Goal: Transaction & Acquisition: Purchase product/service

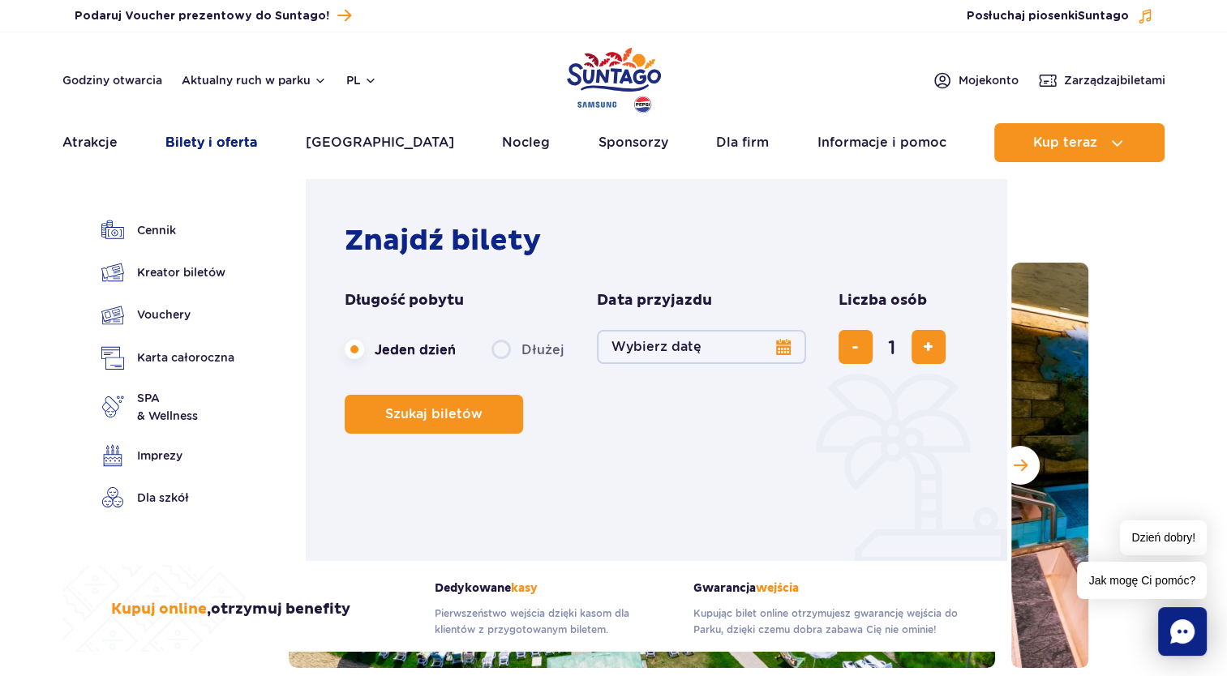
click at [253, 143] on link "Bilety i oferta" at bounding box center [211, 142] width 92 height 39
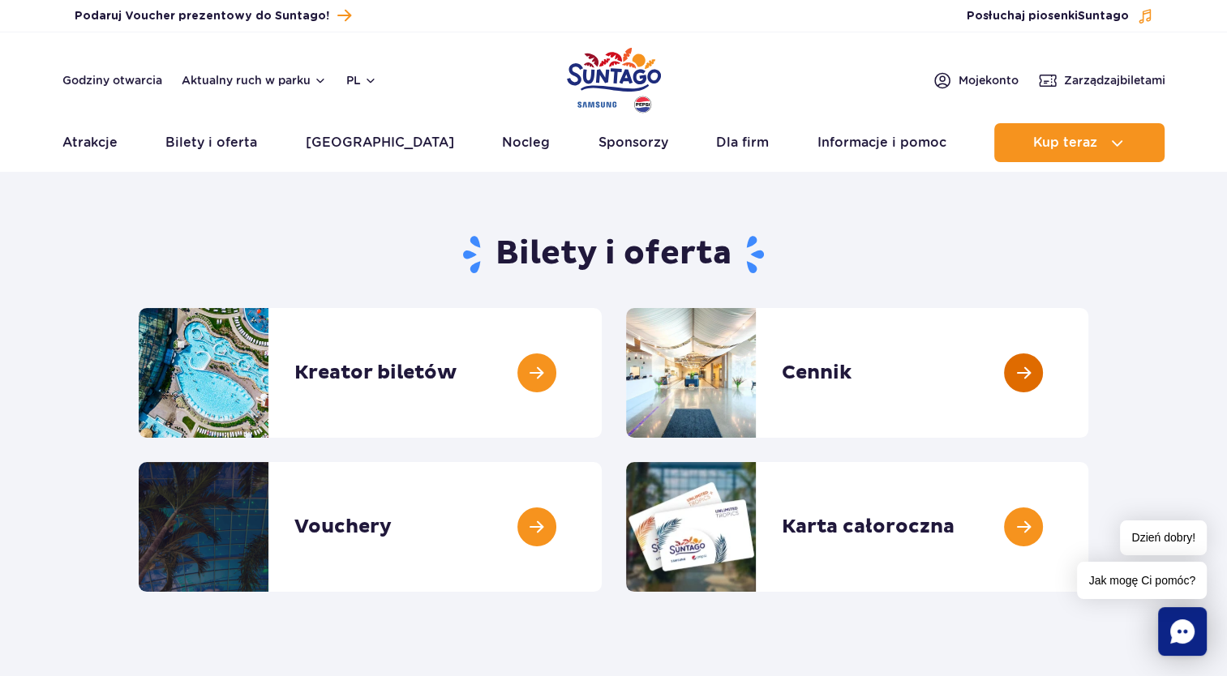
click at [1088, 373] on link at bounding box center [1088, 373] width 0 height 130
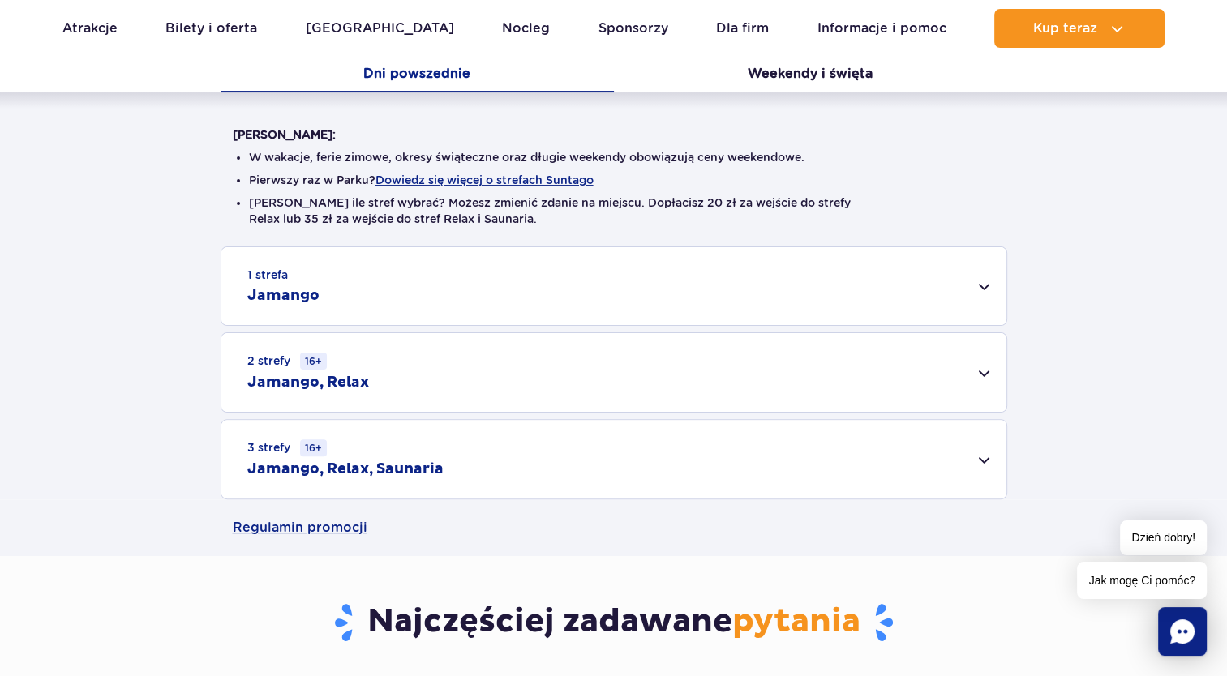
scroll to position [405, 0]
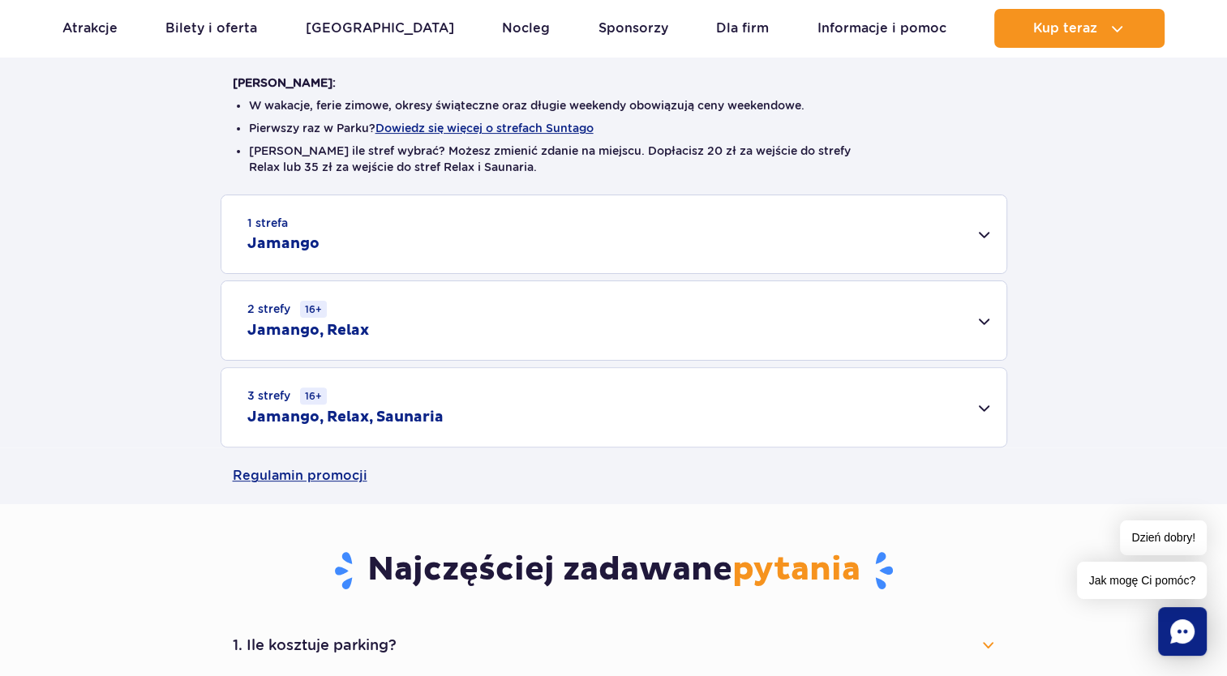
click at [983, 235] on div "1 strefa Jamango" at bounding box center [613, 234] width 785 height 78
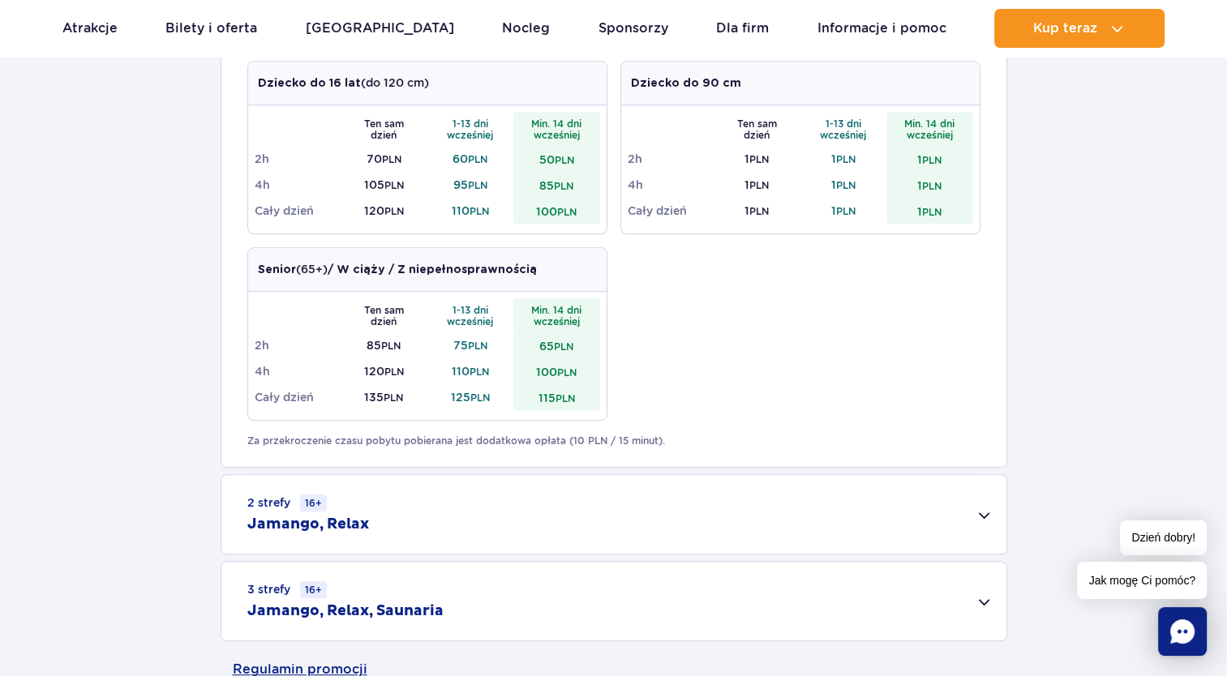
scroll to position [892, 0]
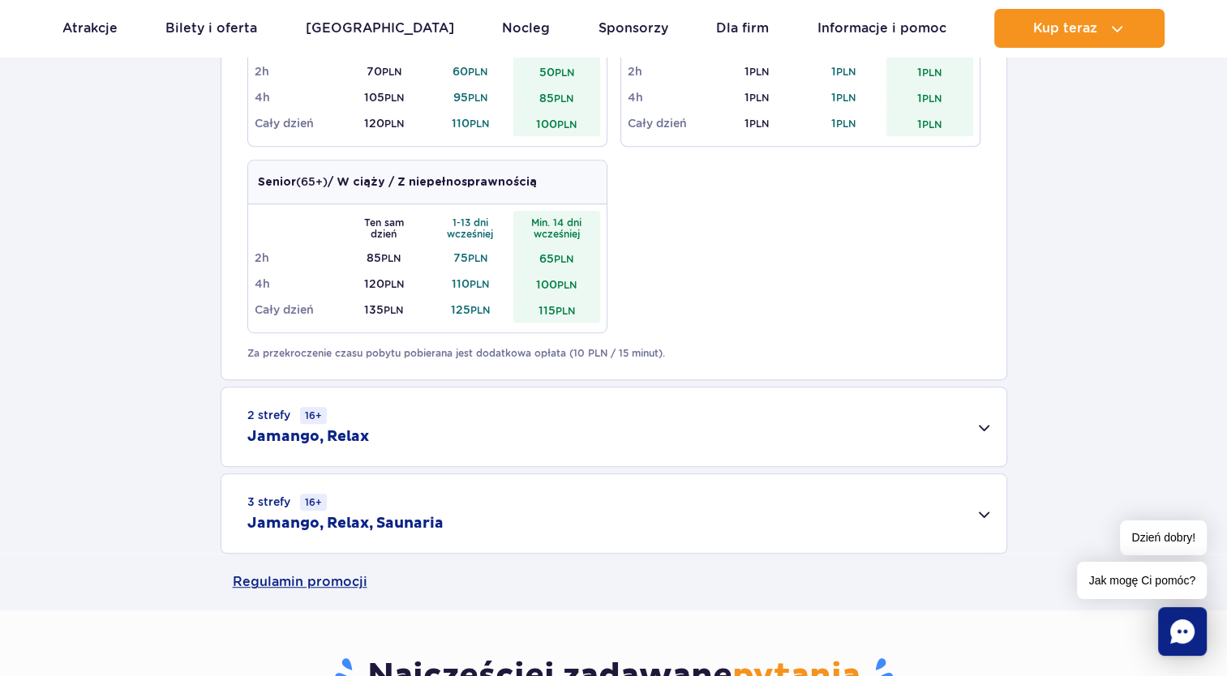
click at [979, 430] on div "2 strefy 16+ Jamango, Relax" at bounding box center [613, 427] width 785 height 79
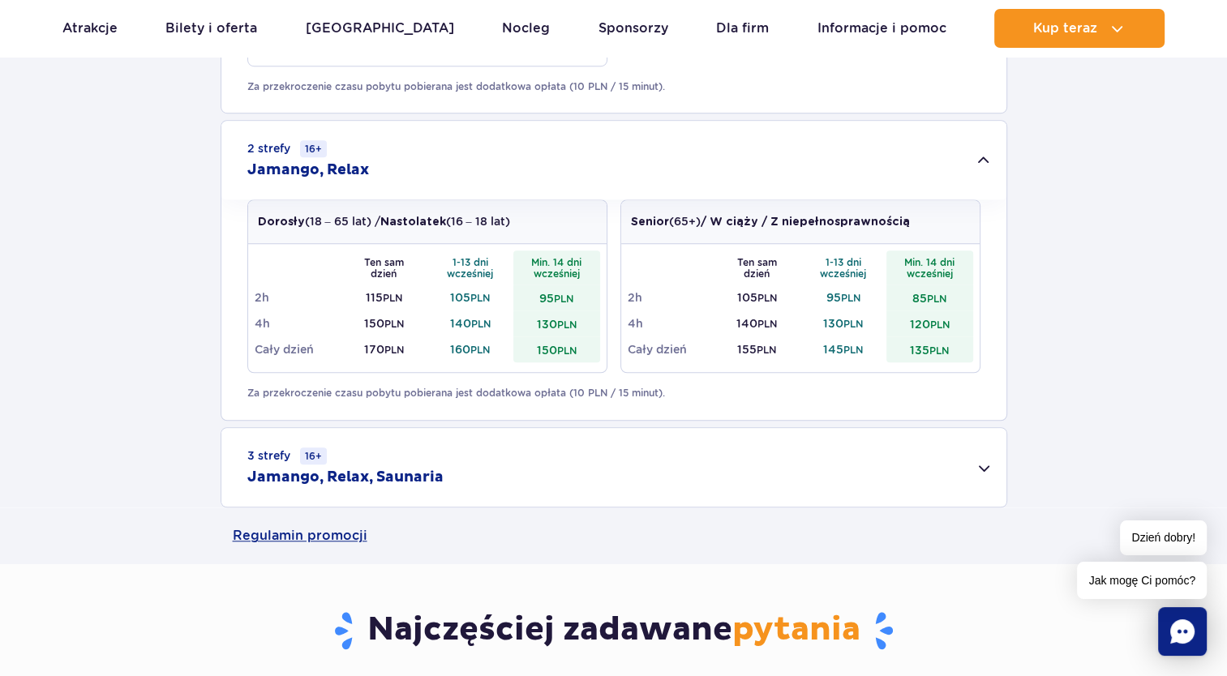
scroll to position [1216, 0]
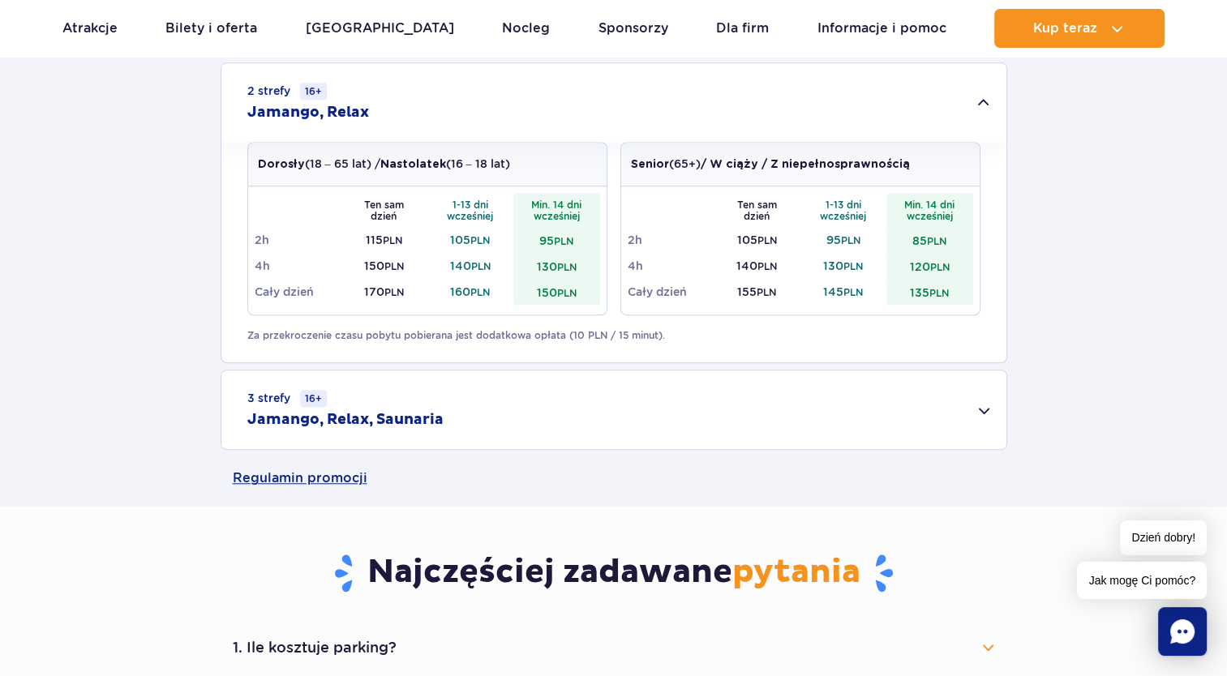
click at [980, 413] on div "3 strefy 16+ Jamango, Relax, Saunaria" at bounding box center [613, 410] width 785 height 79
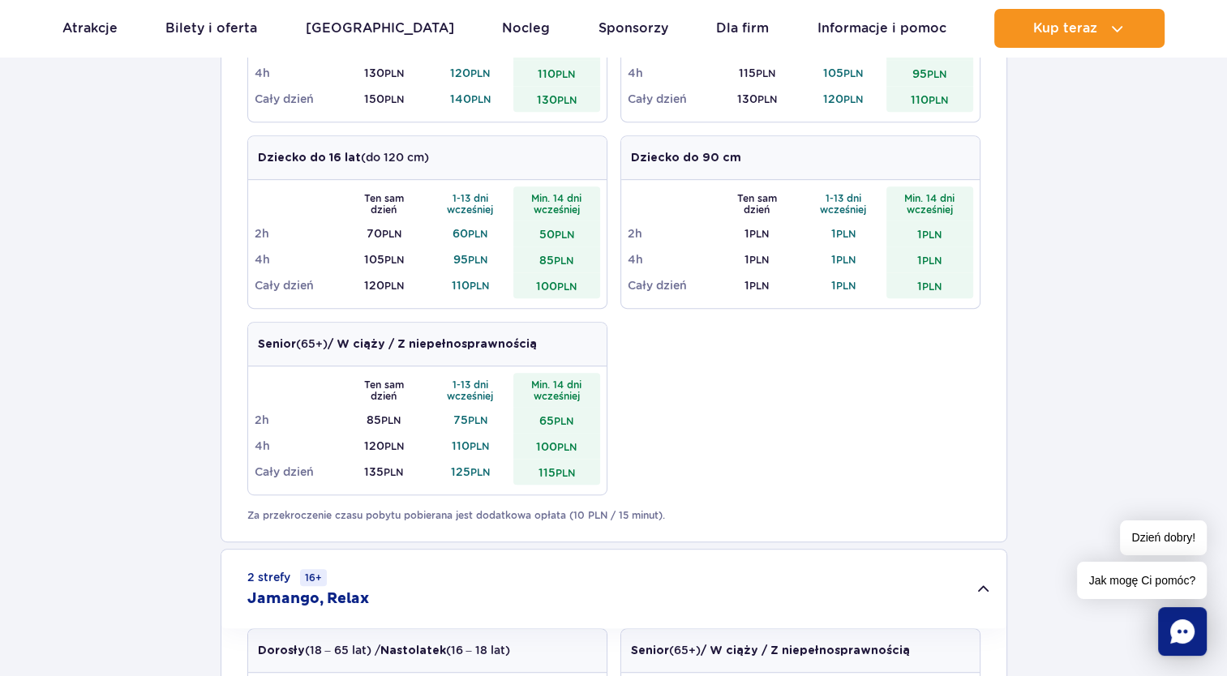
scroll to position [811, 0]
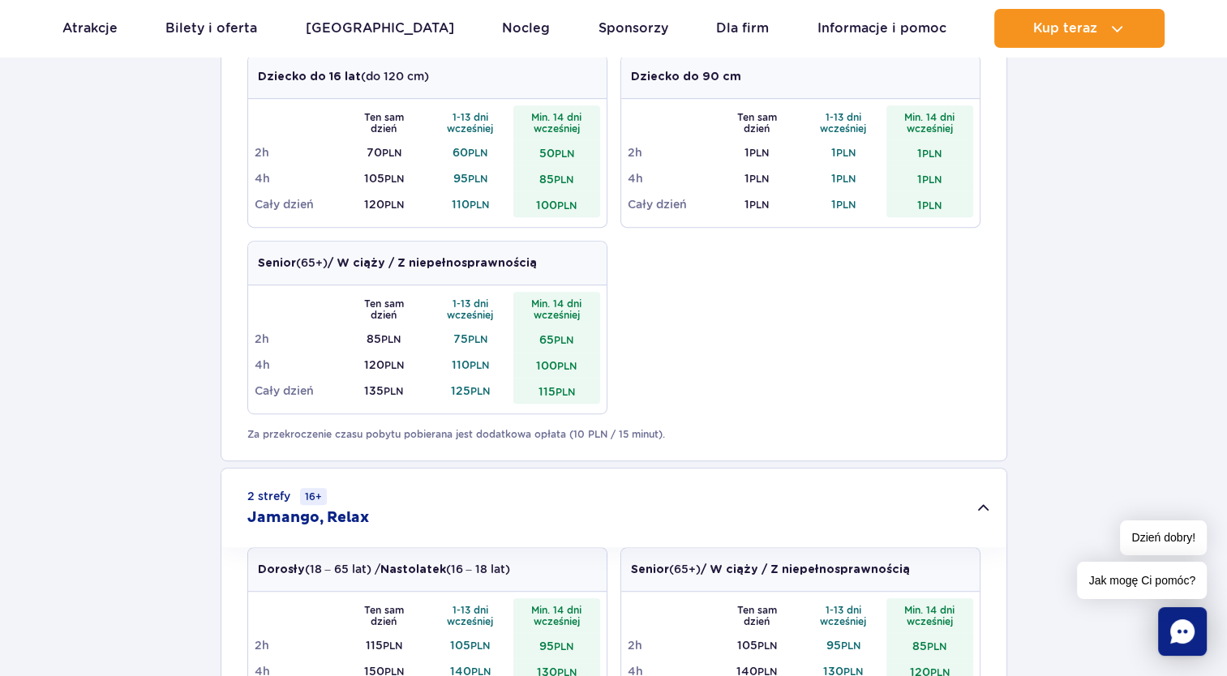
click at [276, 520] on h2 "Jamango, Relax" at bounding box center [308, 517] width 122 height 19
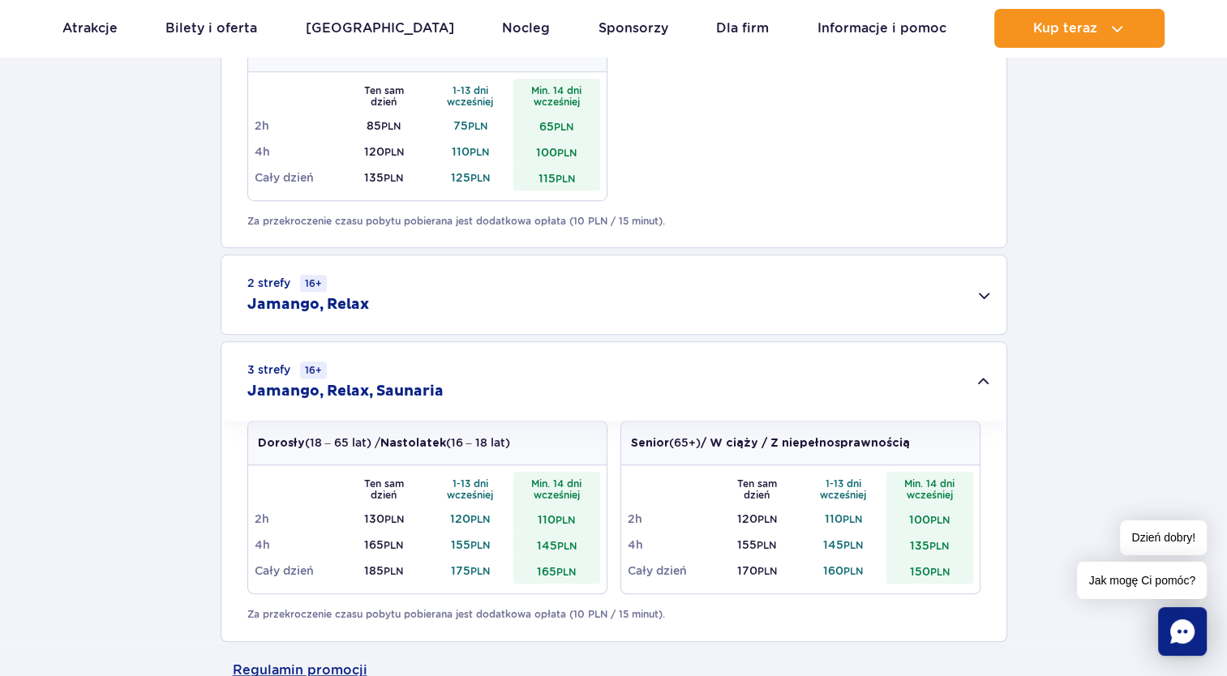
scroll to position [1054, 0]
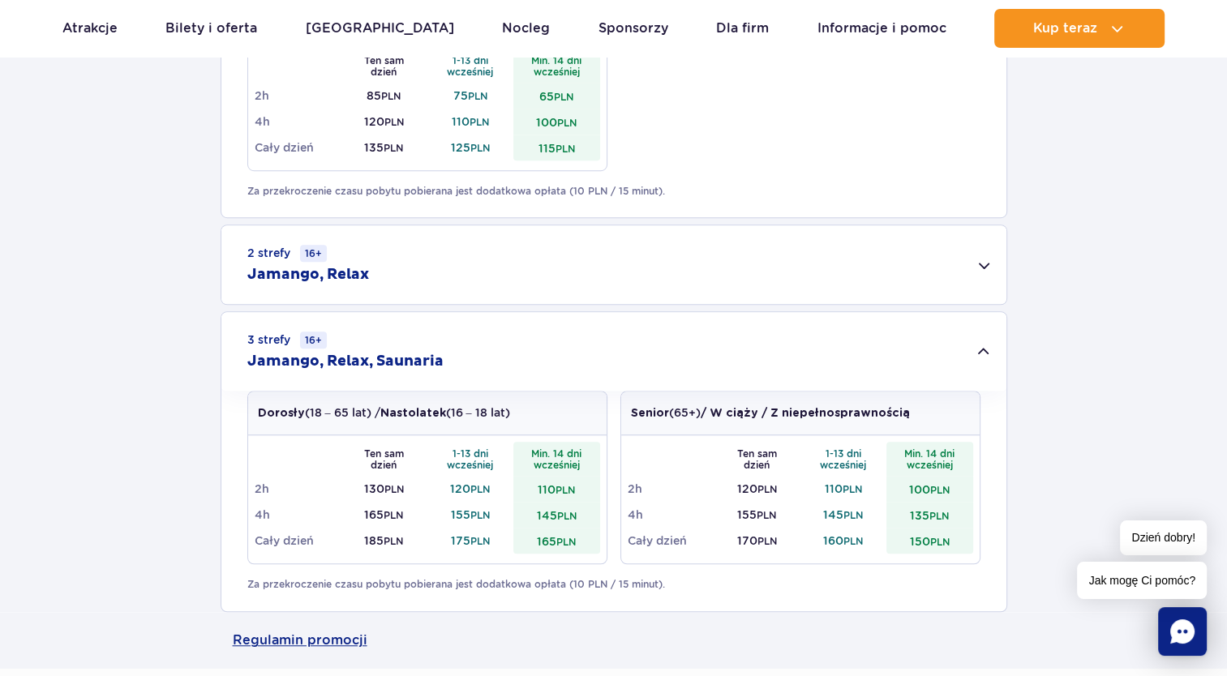
click at [984, 261] on div "2 strefy 16+ Jamango, Relax" at bounding box center [613, 264] width 785 height 79
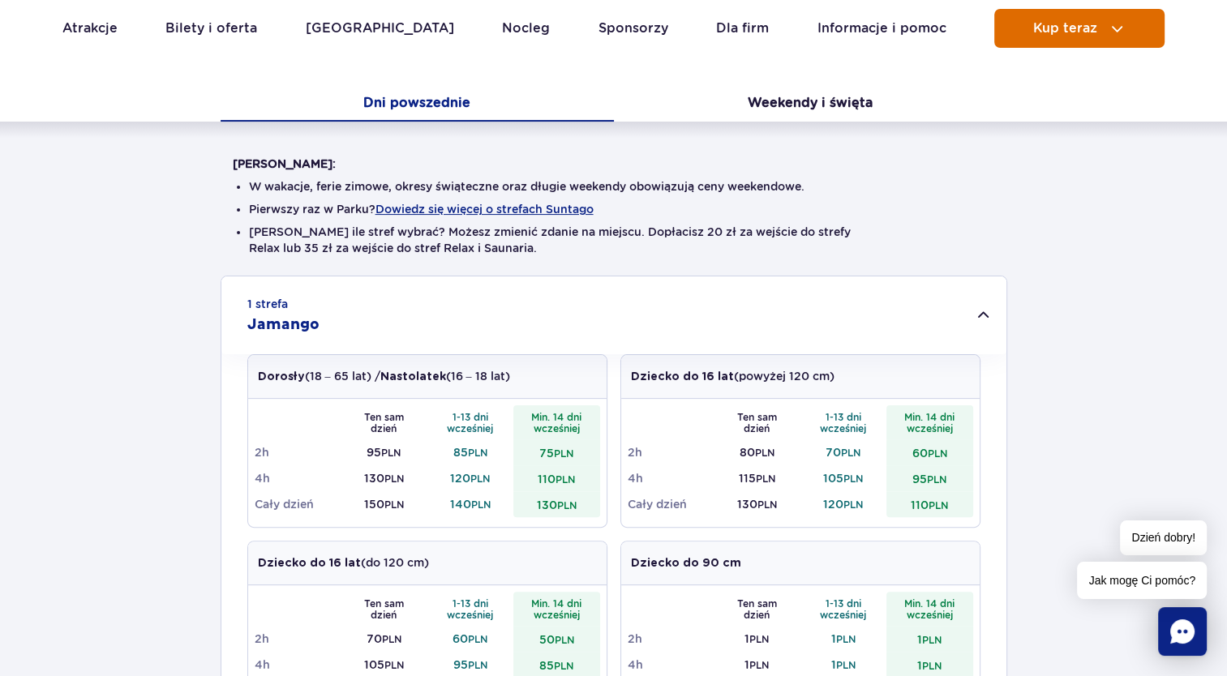
scroll to position [81, 0]
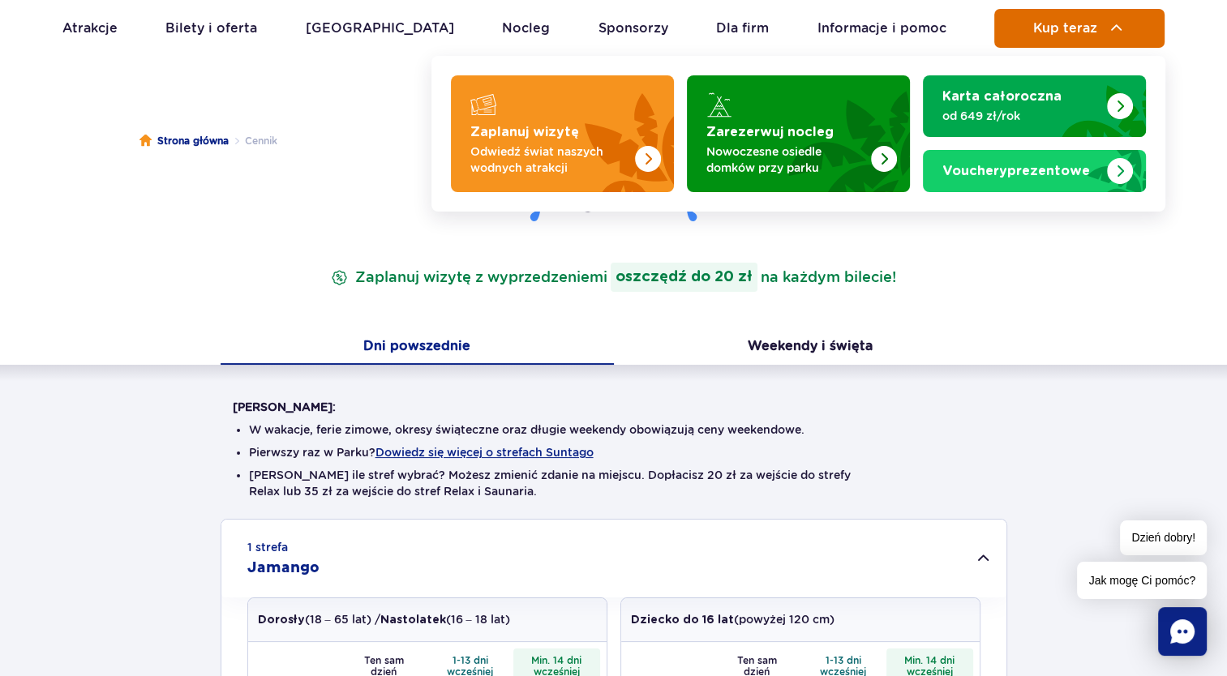
click at [1073, 17] on button "Kup teraz" at bounding box center [1079, 28] width 170 height 39
click at [1103, 34] on button "Kup teraz" at bounding box center [1079, 28] width 170 height 39
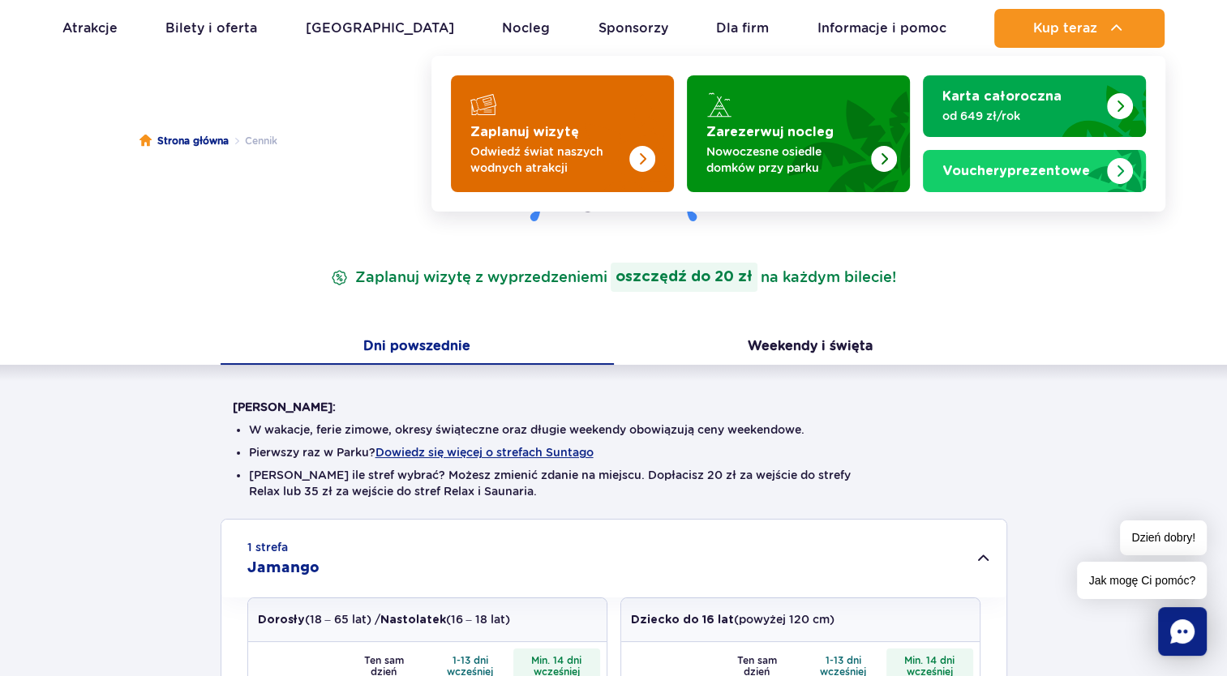
click at [554, 183] on img "Zaplanuj wizytę" at bounding box center [609, 129] width 129 height 126
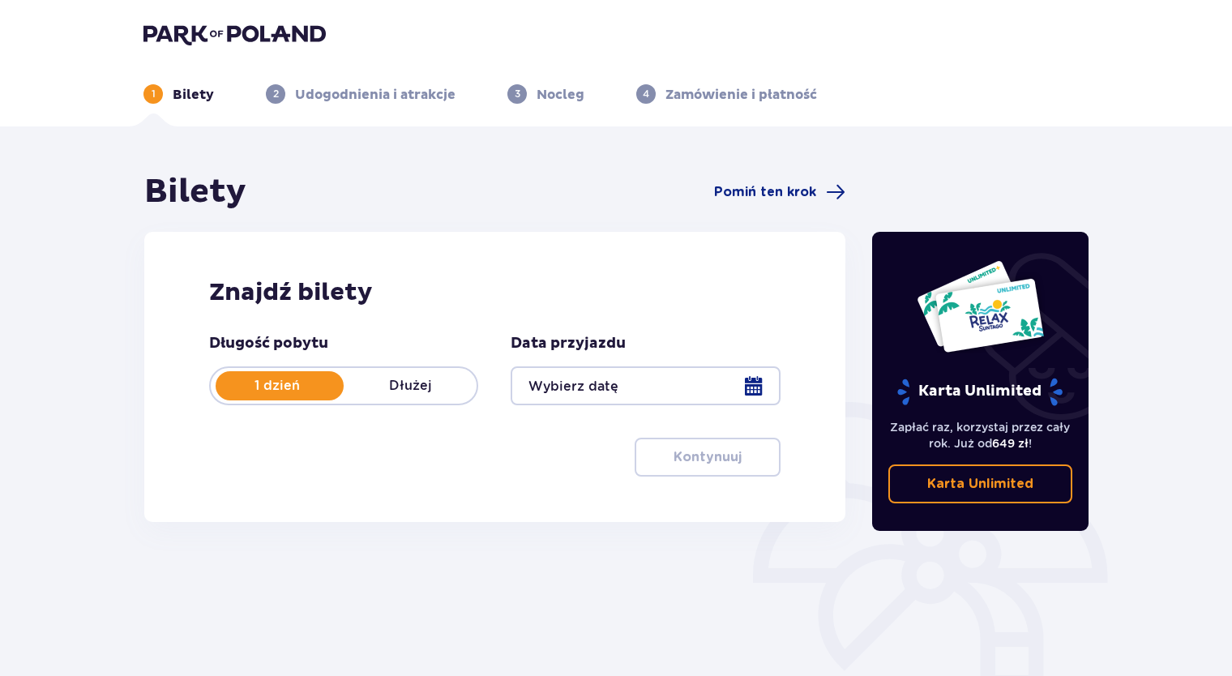
click at [683, 391] on div at bounding box center [645, 385] width 269 height 39
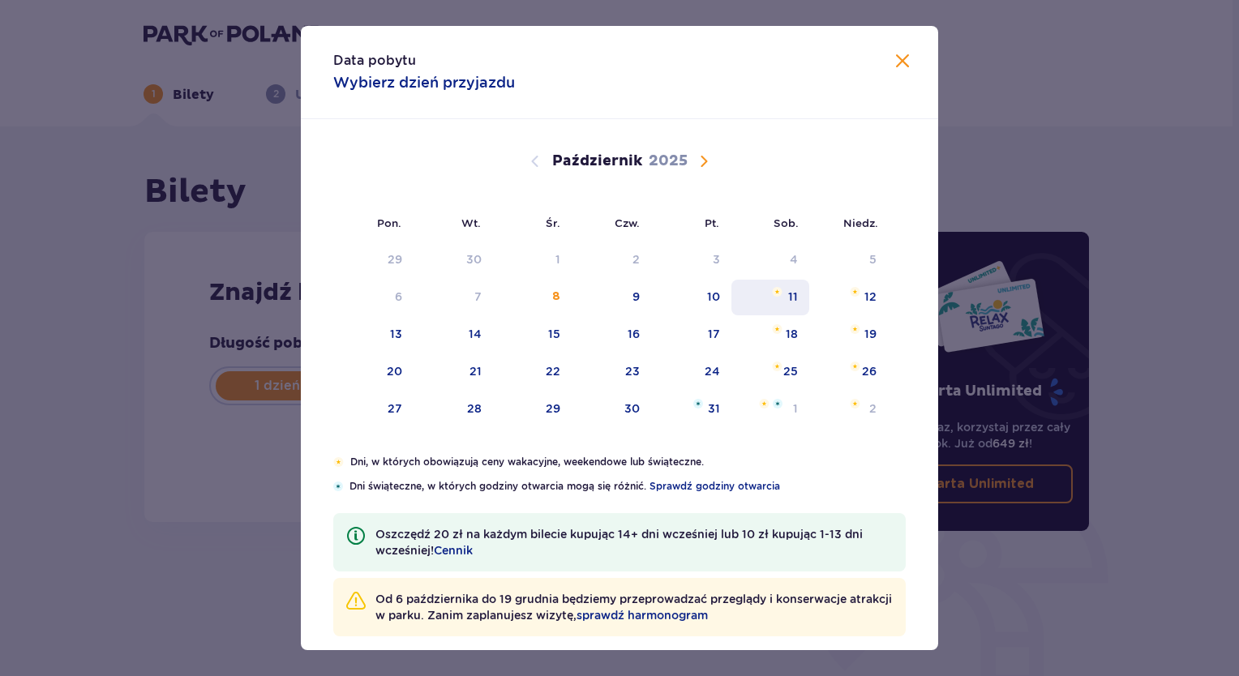
click at [779, 297] on div "11" at bounding box center [770, 298] width 79 height 36
type input "11.10.25"
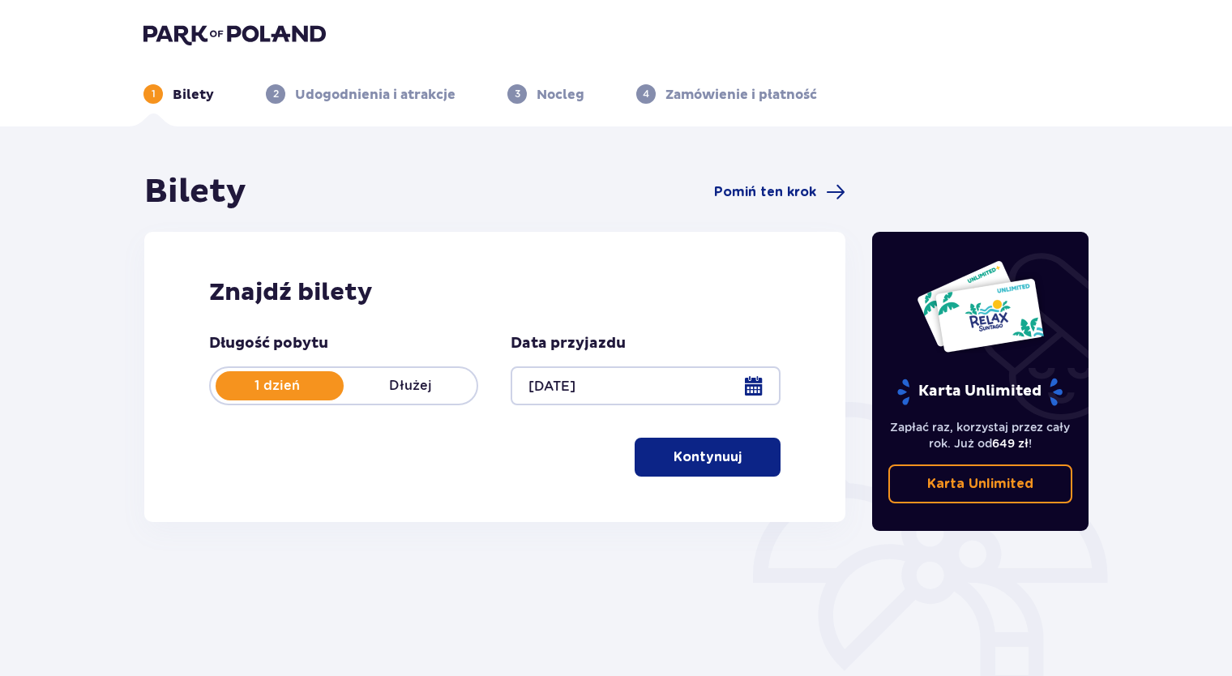
click at [687, 460] on p "Kontynuuj" at bounding box center [708, 457] width 68 height 18
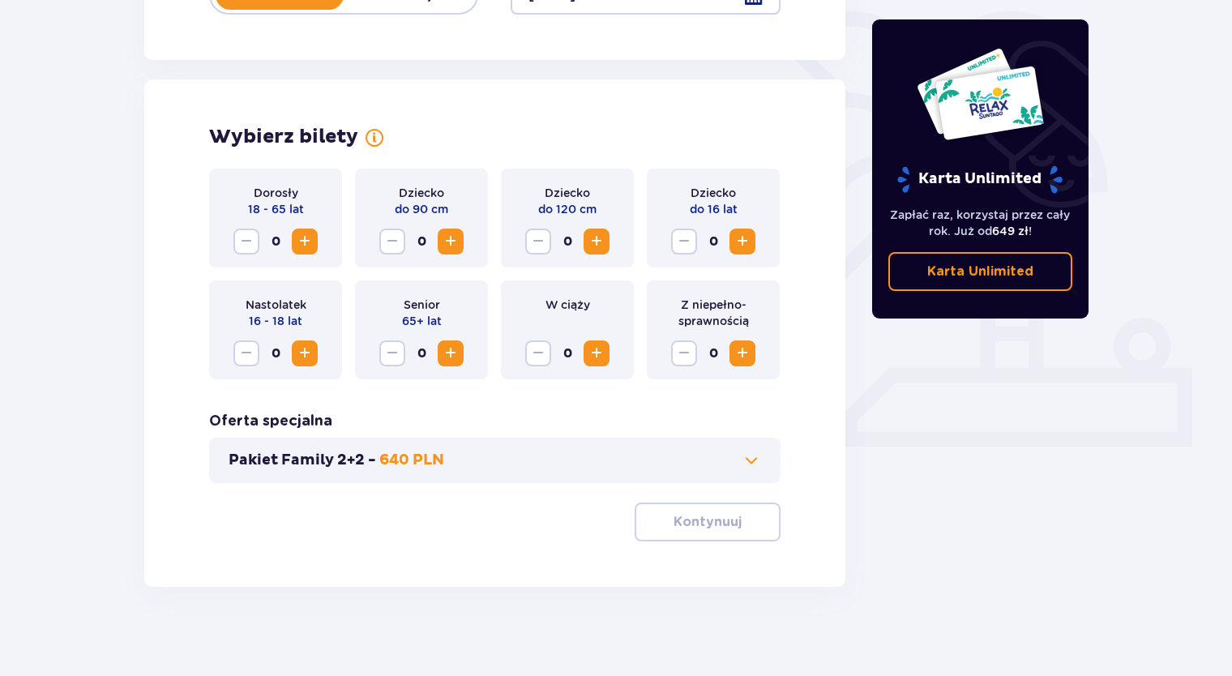
scroll to position [399, 0]
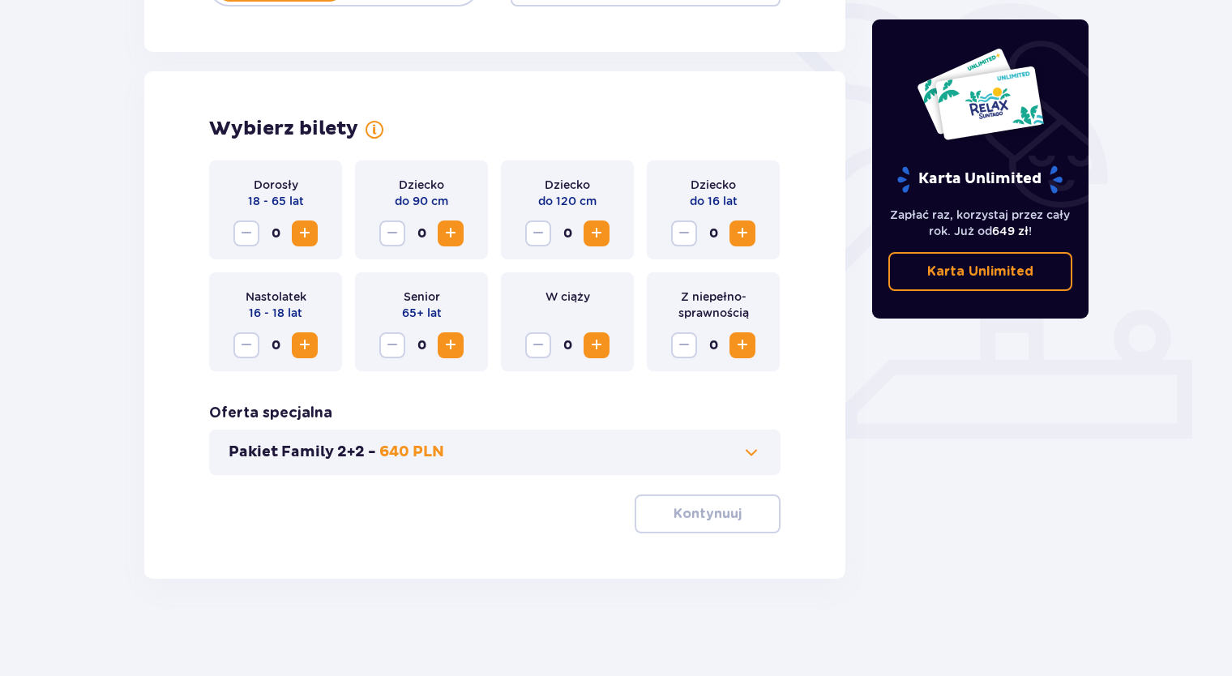
click at [303, 345] on span "Zwiększ" at bounding box center [304, 345] width 19 height 19
click at [310, 235] on span "Zwiększ" at bounding box center [304, 233] width 19 height 19
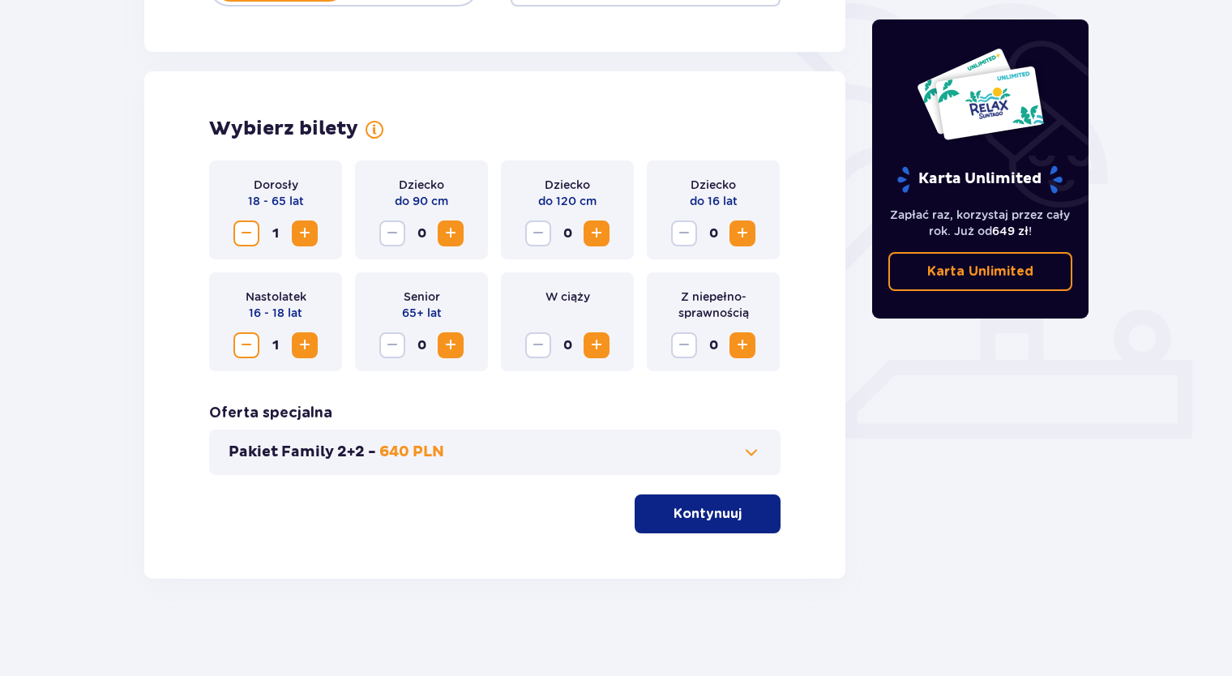
click at [310, 235] on span "Zwiększ" at bounding box center [304, 233] width 19 height 19
click at [600, 230] on span "Zwiększ" at bounding box center [596, 233] width 19 height 19
click at [746, 230] on span "Zwiększ" at bounding box center [742, 233] width 19 height 19
click at [739, 460] on button "Pakiet Family 2+2 - 640 PLN" at bounding box center [495, 452] width 533 height 19
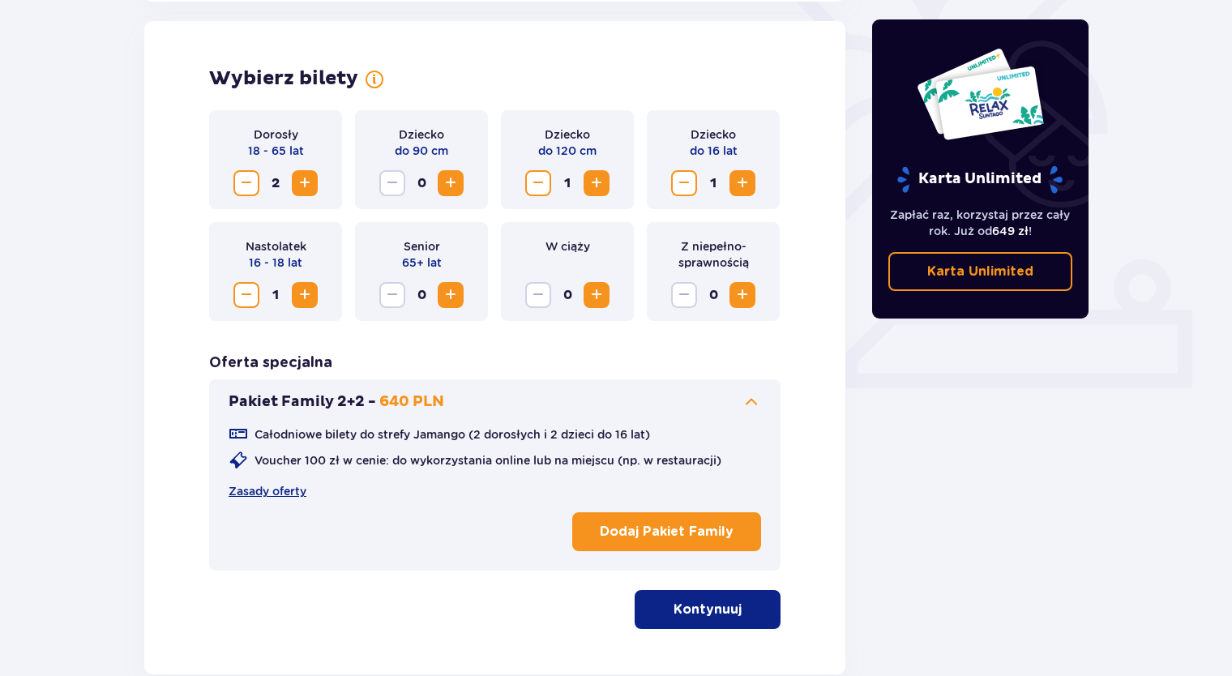
scroll to position [451, 0]
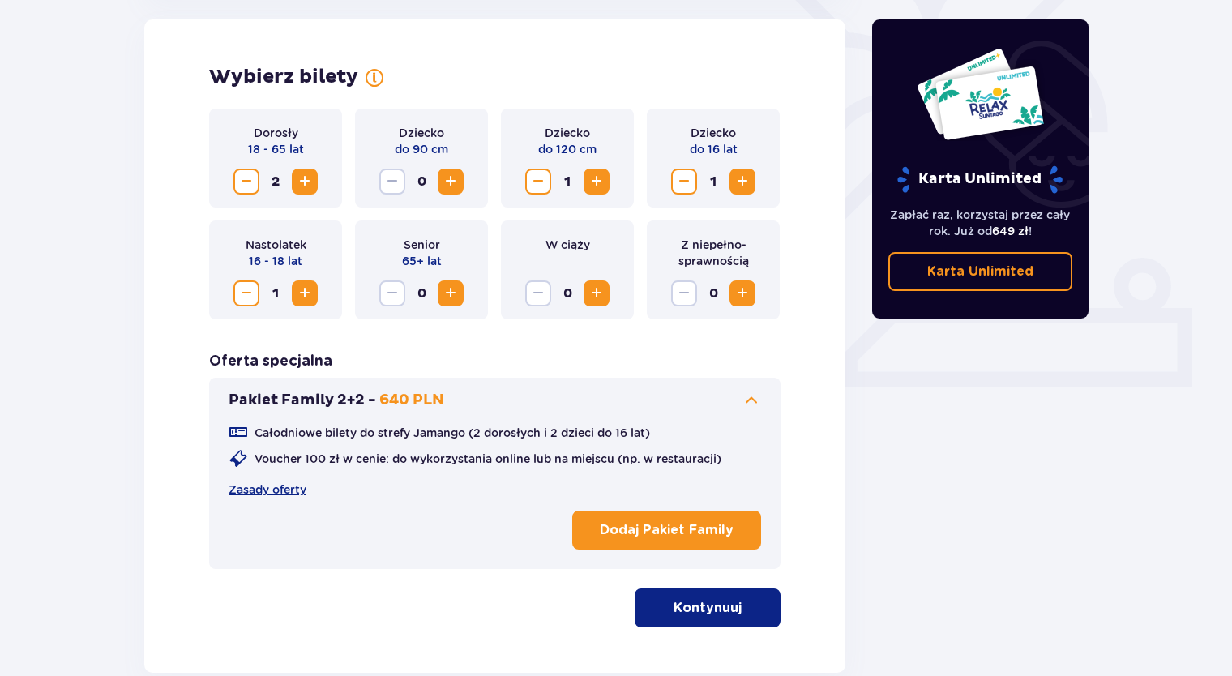
click at [730, 604] on button "Kontynuuj" at bounding box center [708, 608] width 146 height 39
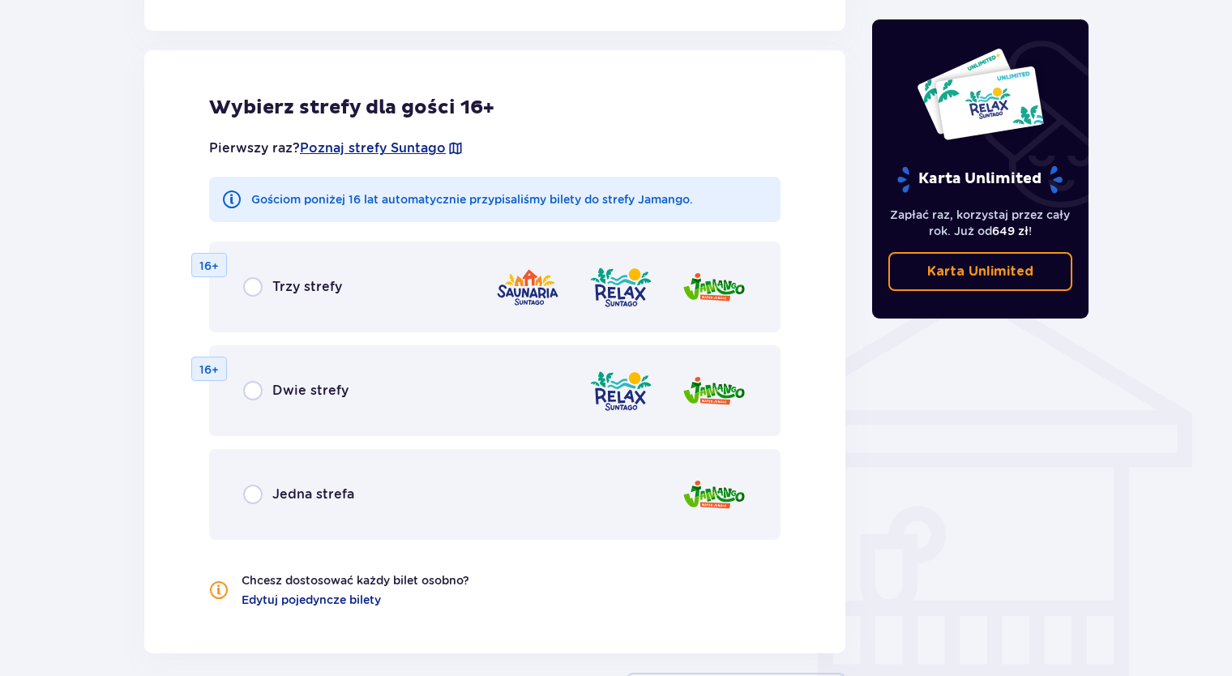
scroll to position [1046, 0]
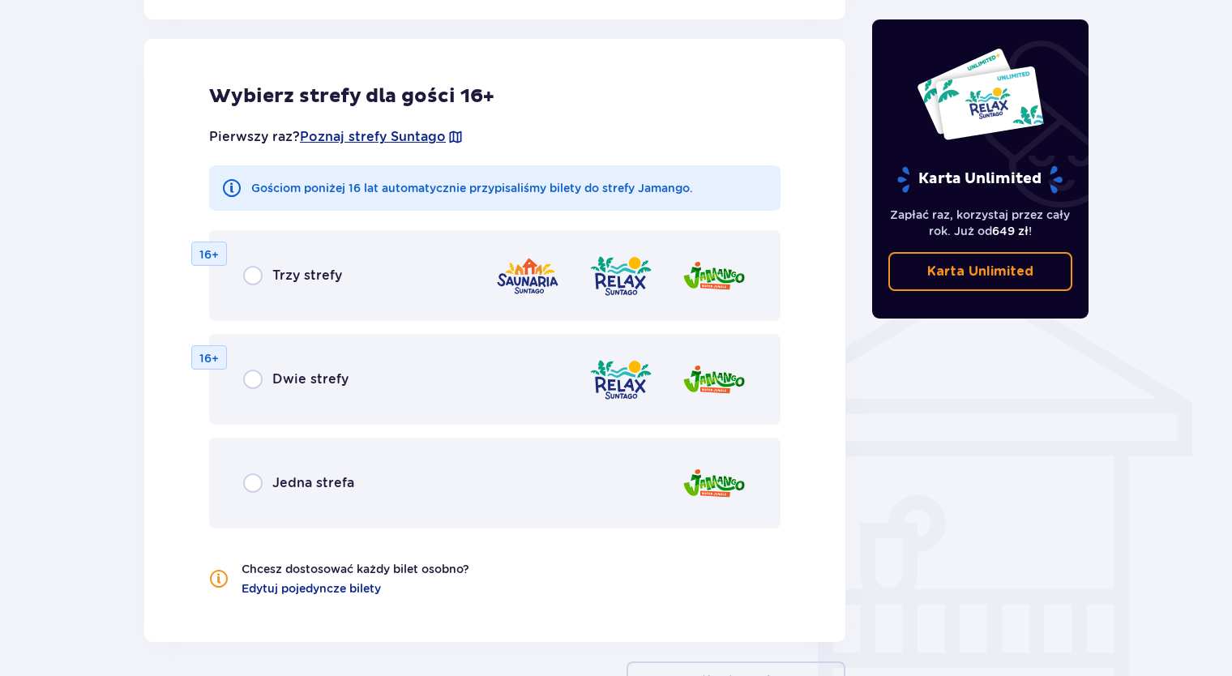
click at [255, 271] on input "radio" at bounding box center [252, 275] width 19 height 19
radio input "true"
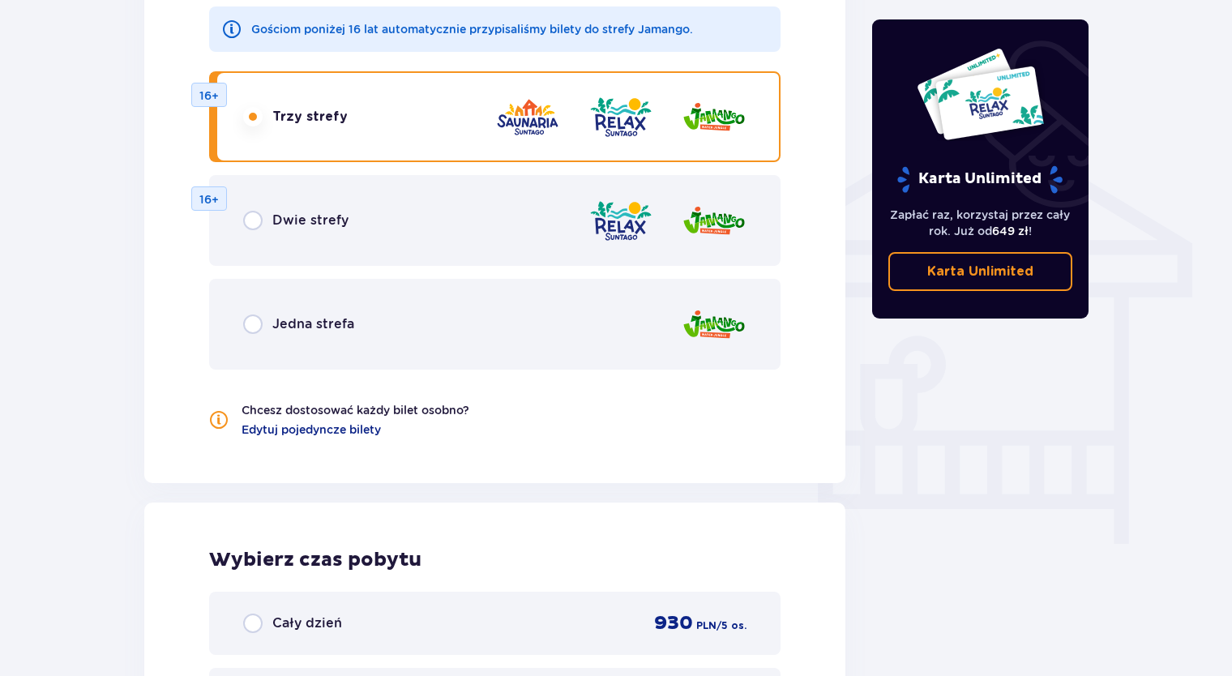
scroll to position [1182, 0]
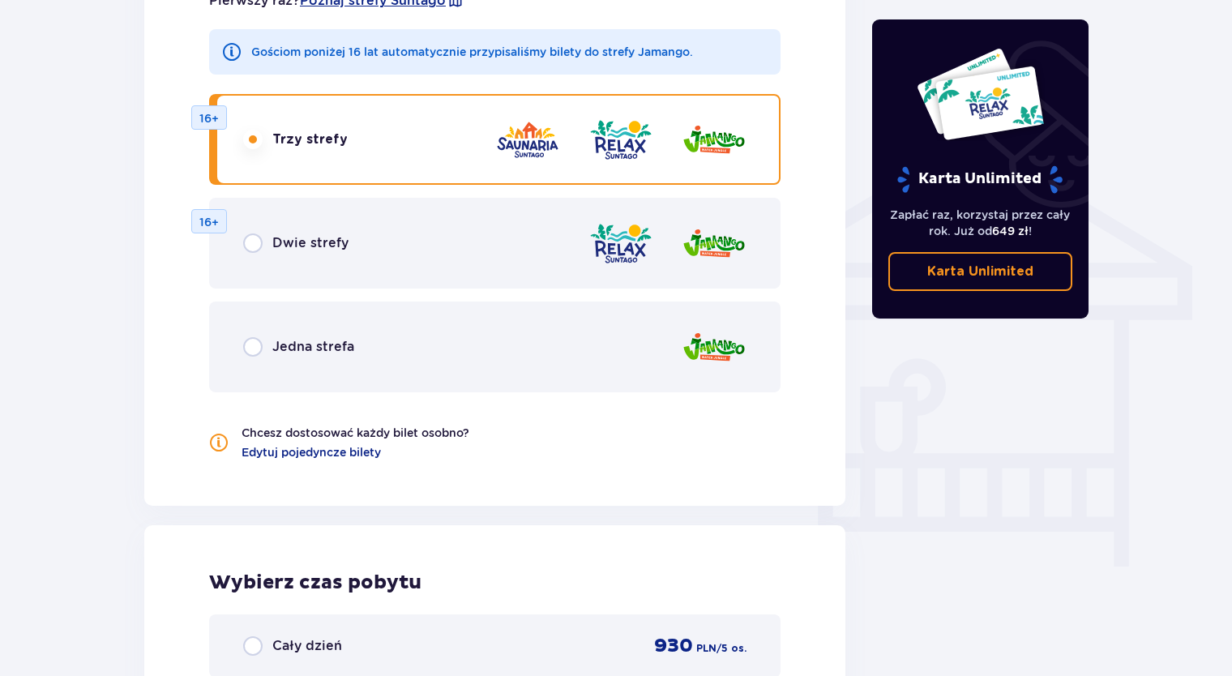
click at [250, 240] on input "radio" at bounding box center [252, 242] width 19 height 19
radio input "true"
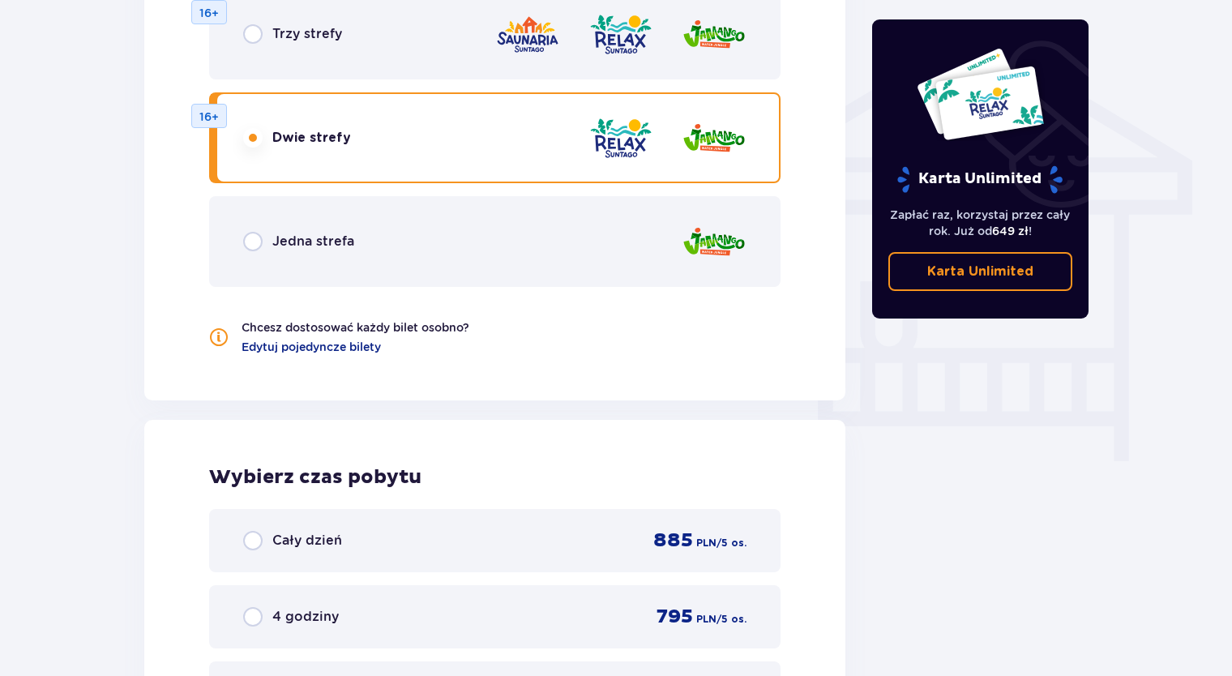
scroll to position [1101, 0]
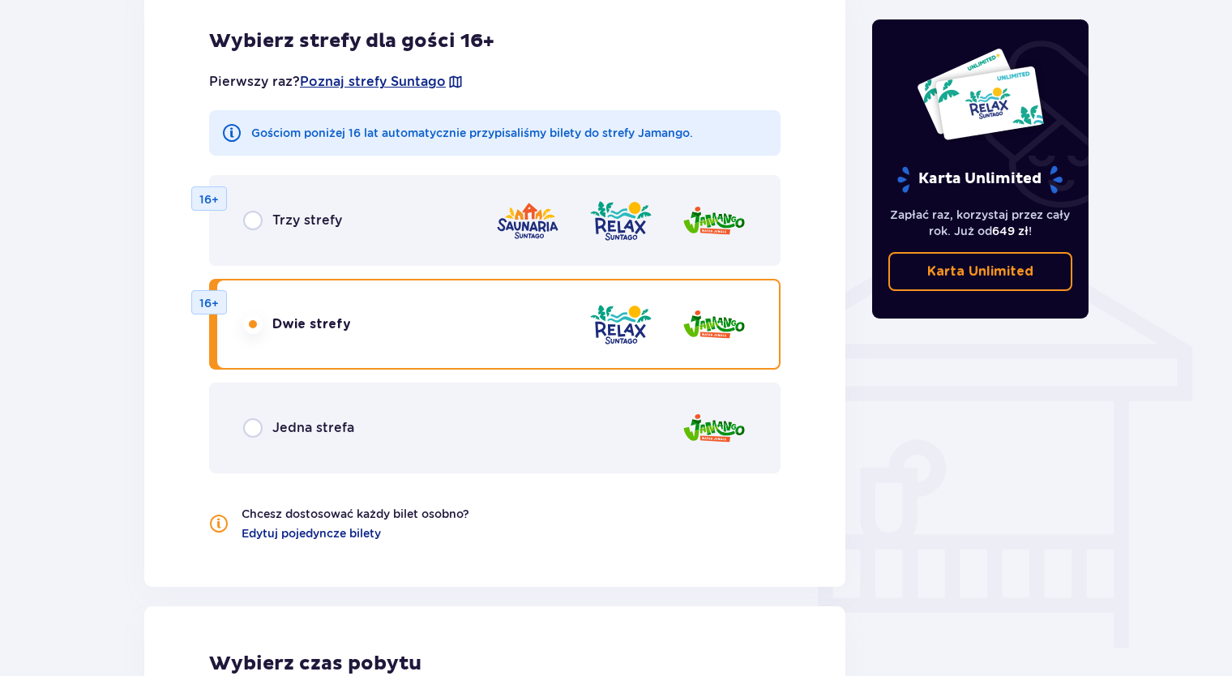
click at [245, 439] on div "Jedna strefa" at bounding box center [495, 428] width 572 height 91
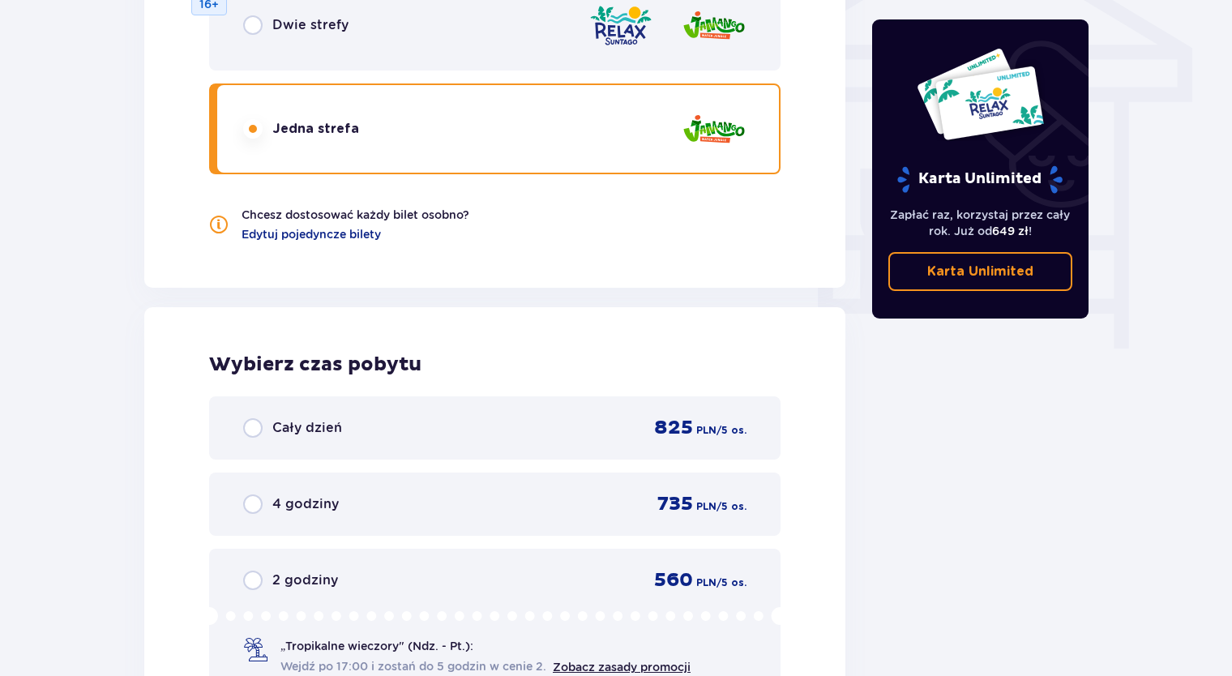
scroll to position [1263, 0]
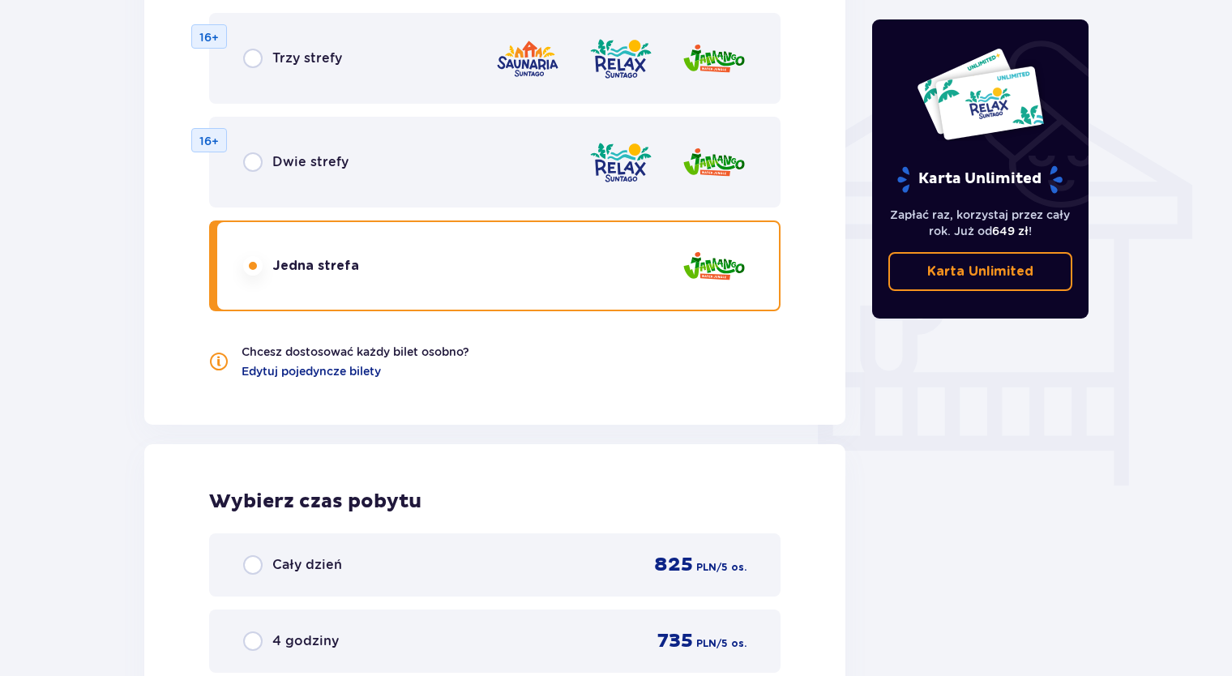
click at [266, 160] on div "Dwie strefy" at bounding box center [295, 161] width 105 height 19
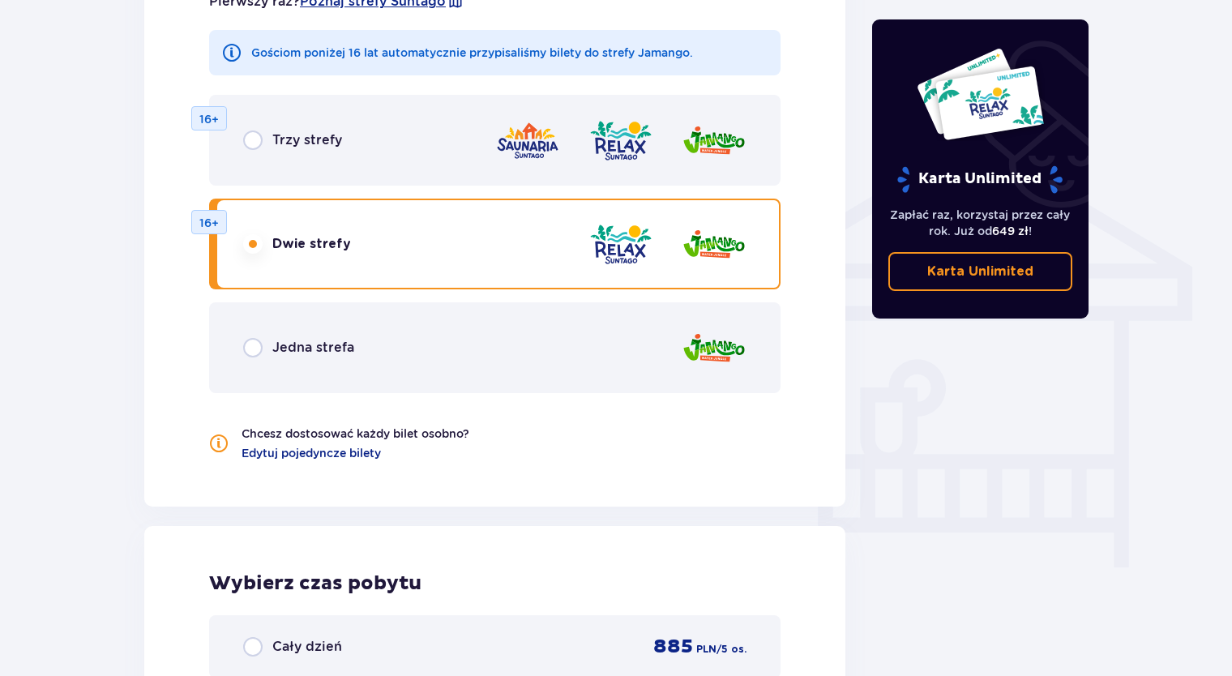
scroll to position [1182, 0]
click at [326, 449] on span "Edytuj pojedyncze bilety" at bounding box center [311, 452] width 139 height 16
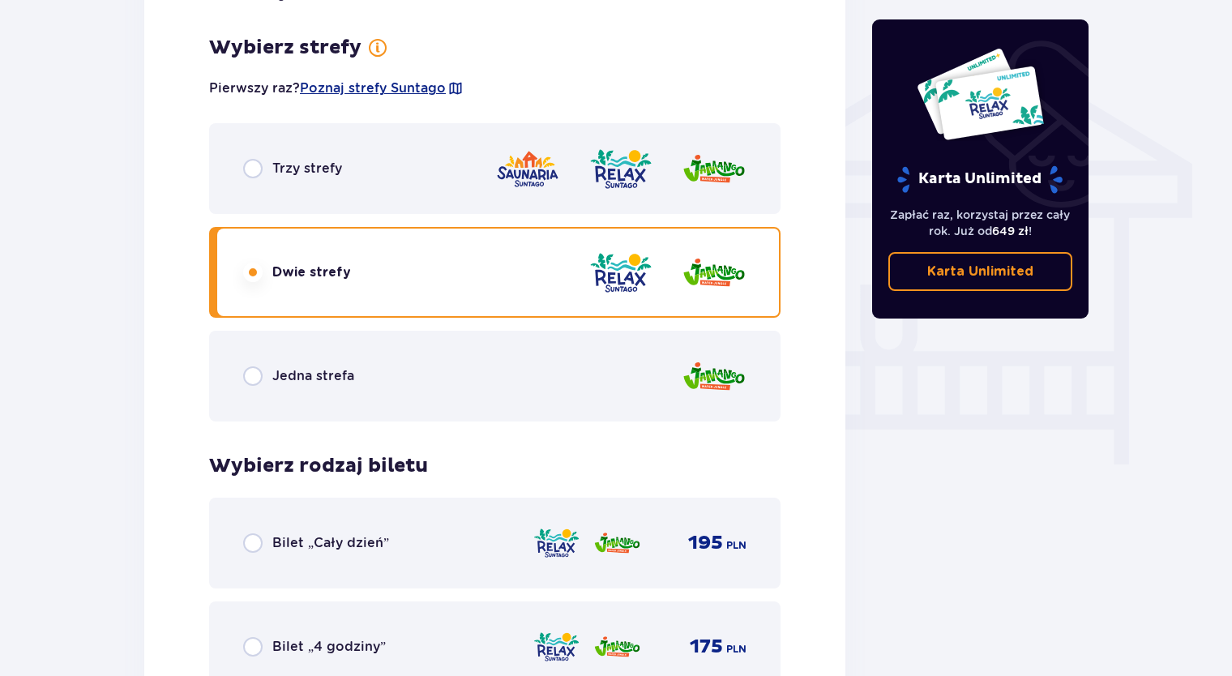
scroll to position [1289, 0]
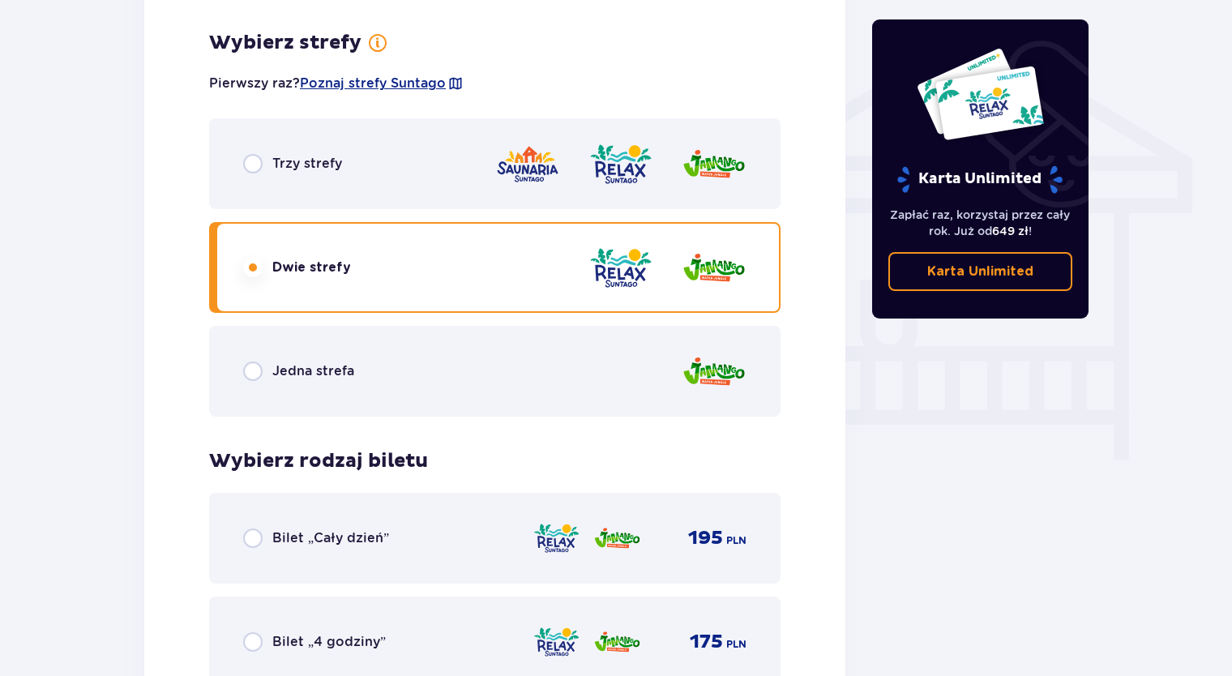
click at [260, 167] on input "radio" at bounding box center [252, 163] width 19 height 19
radio input "true"
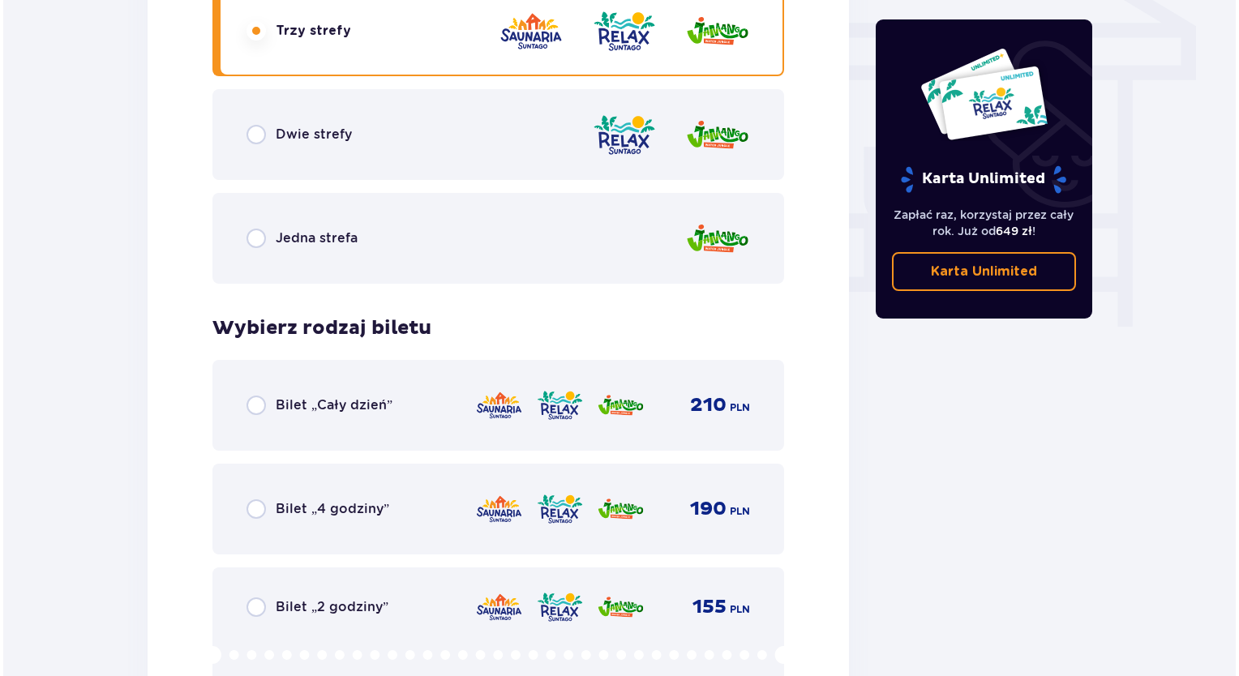
scroll to position [1394, 0]
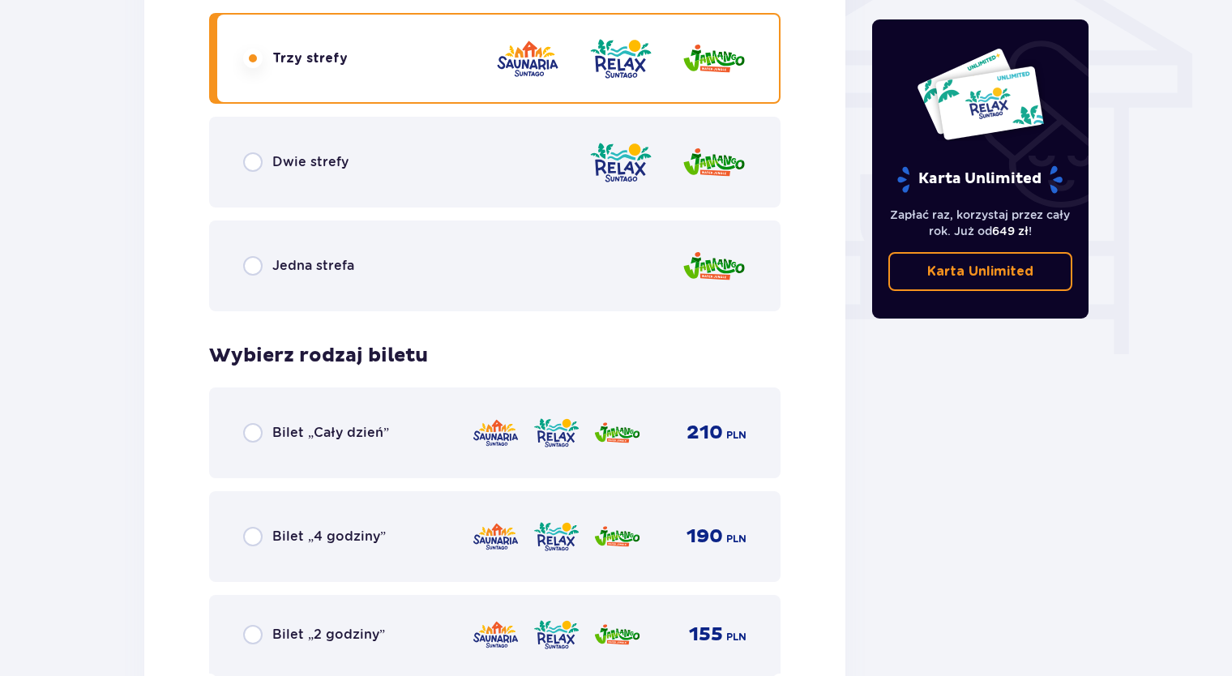
click at [259, 435] on input "radio" at bounding box center [252, 432] width 19 height 19
radio input "true"
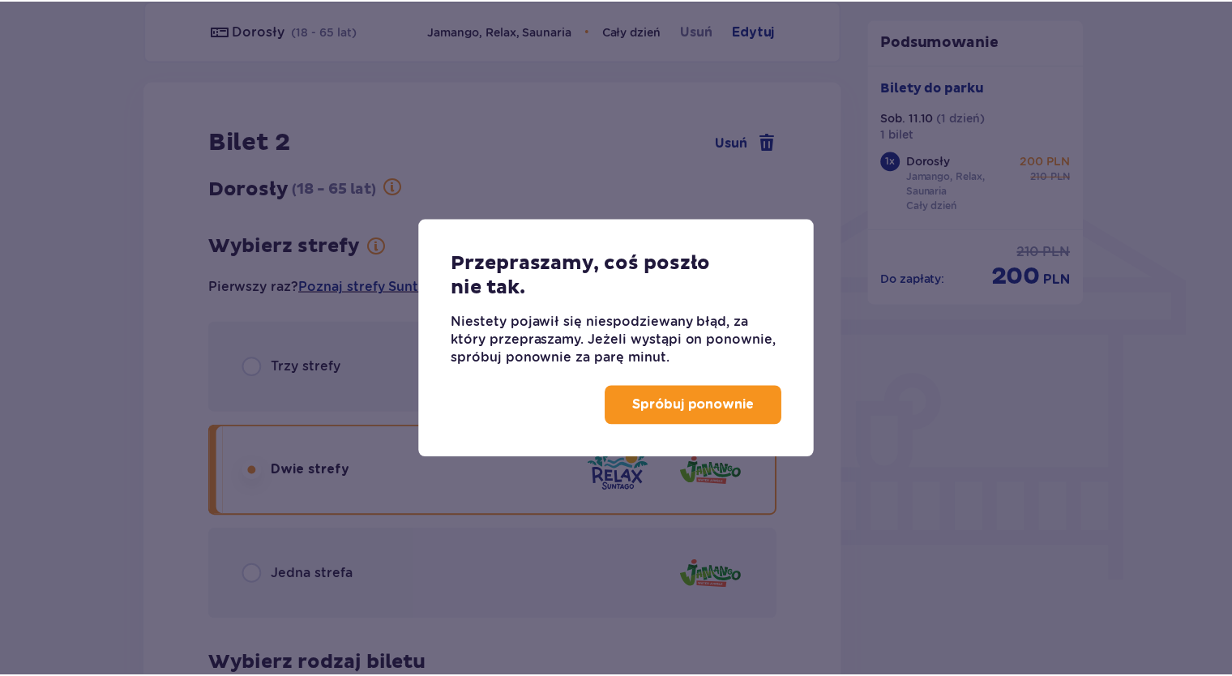
scroll to position [1148, 0]
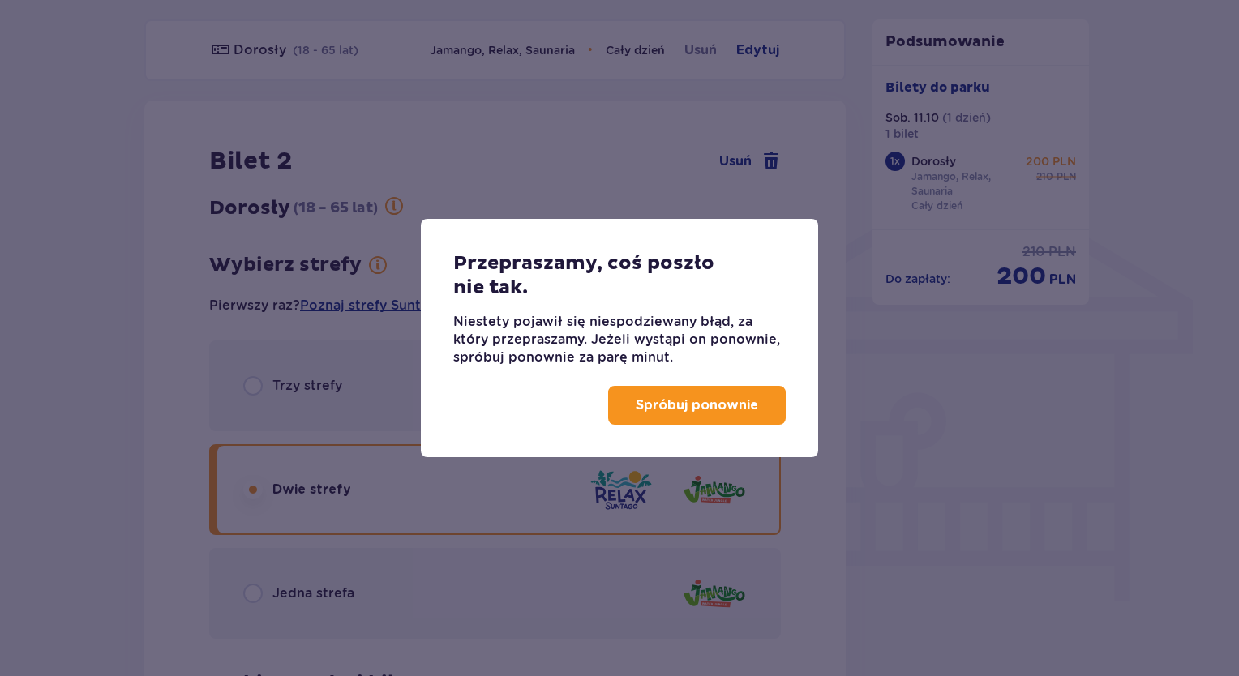
click at [736, 407] on p "Spróbuj ponownie" at bounding box center [697, 405] width 122 height 18
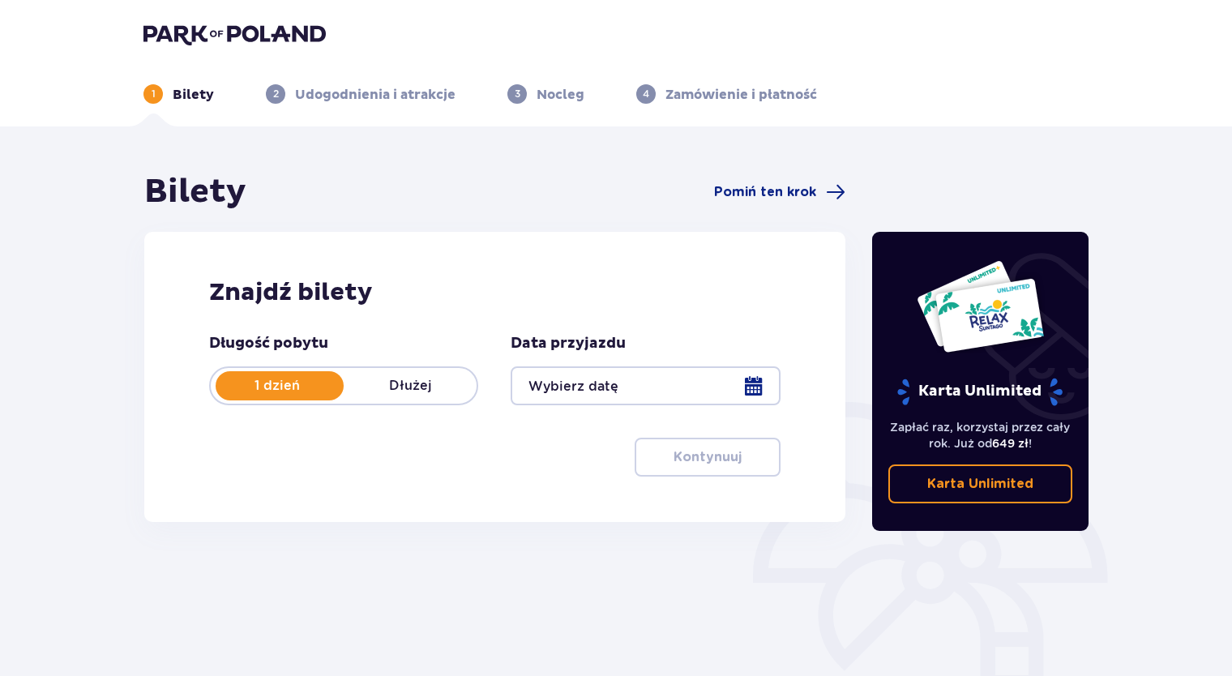
click at [645, 400] on div at bounding box center [645, 385] width 269 height 39
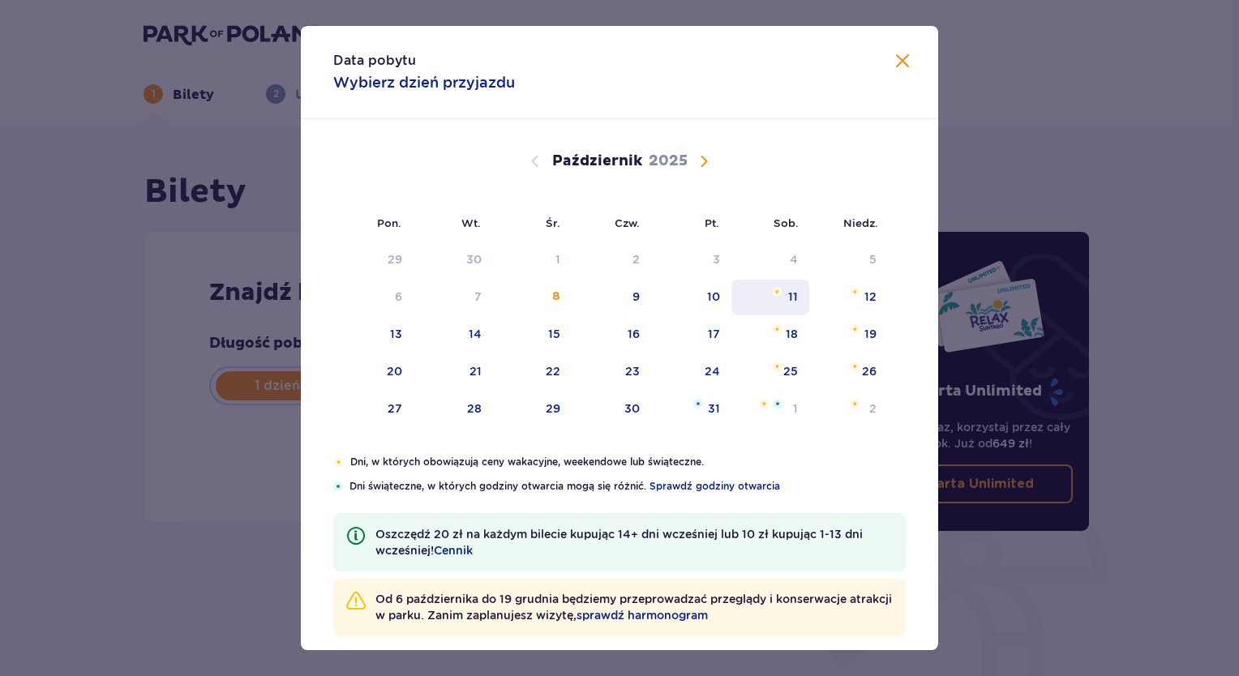
click at [780, 287] on div "11" at bounding box center [770, 298] width 79 height 36
type input "11.10.25"
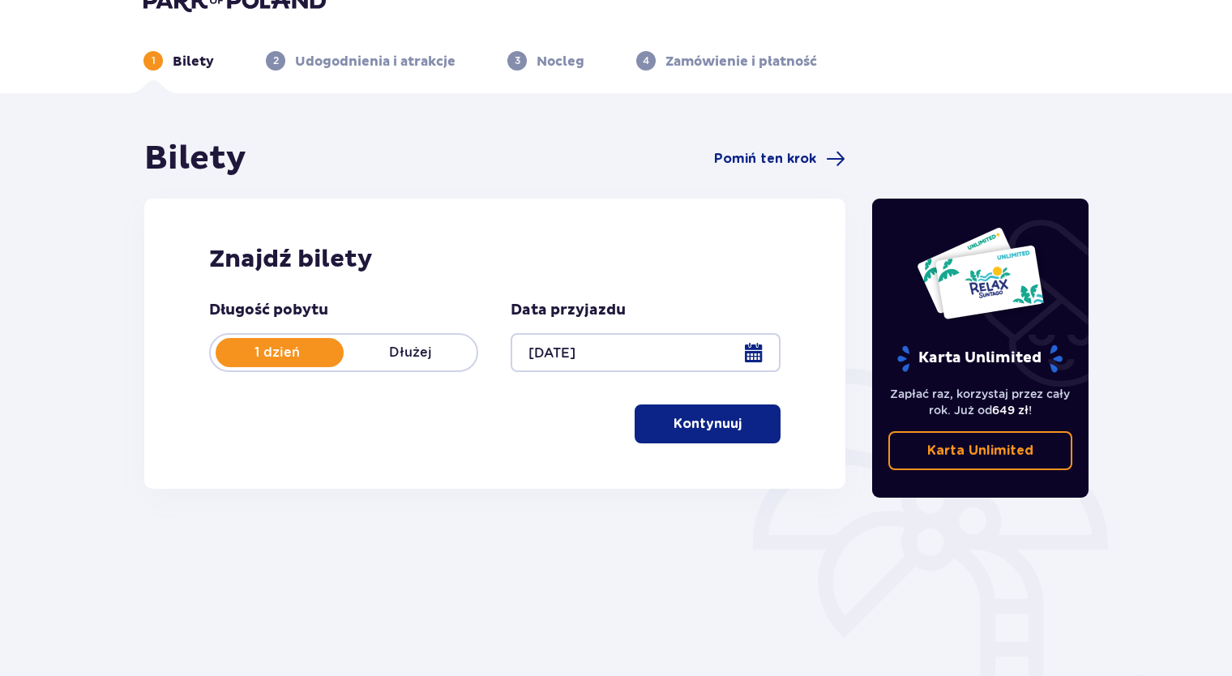
scroll to position [149, 0]
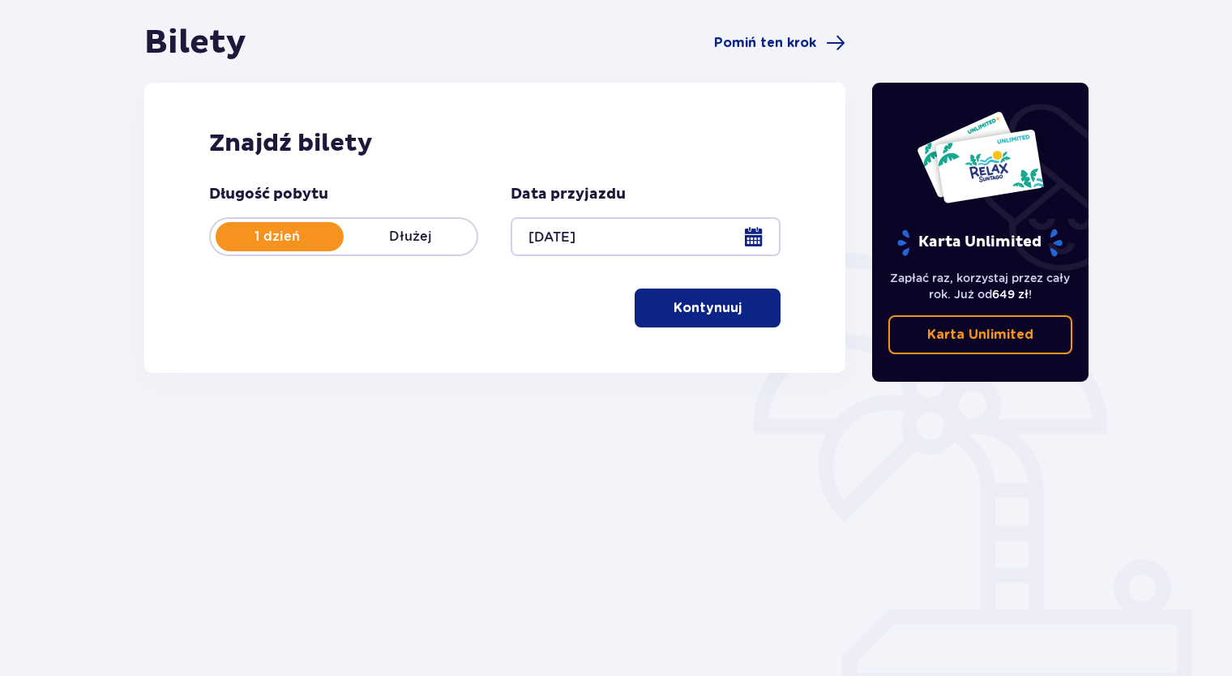
click at [730, 316] on button "Kontynuuj" at bounding box center [708, 308] width 146 height 39
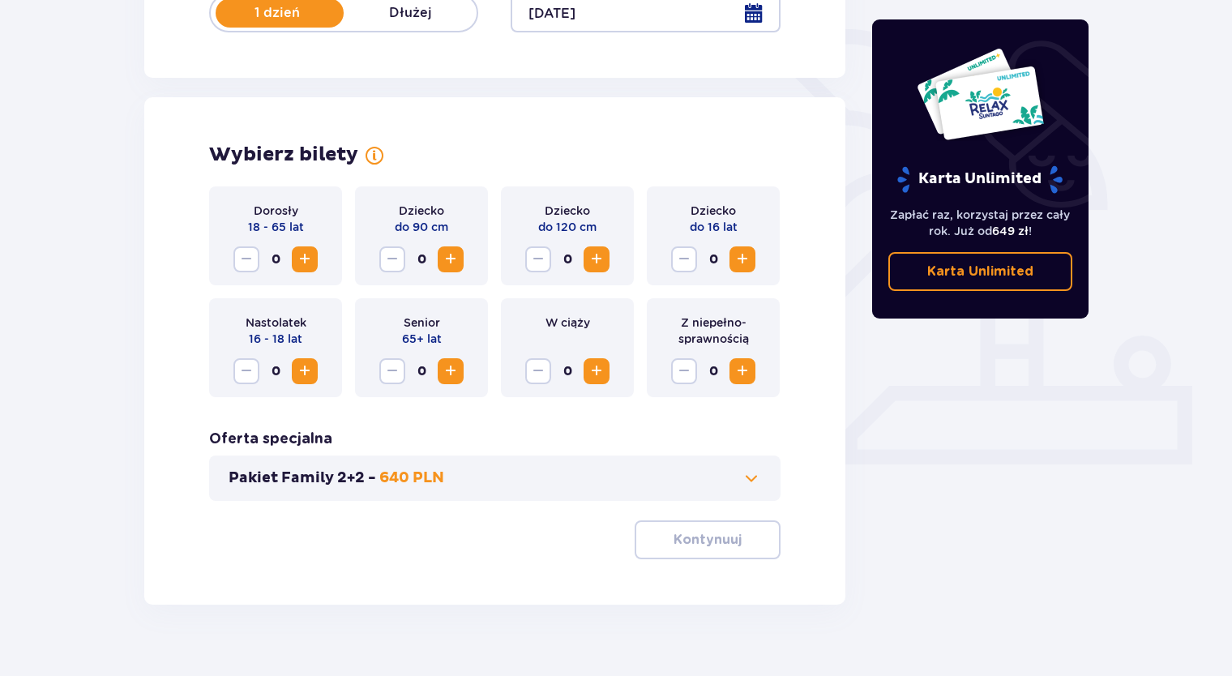
scroll to position [399, 0]
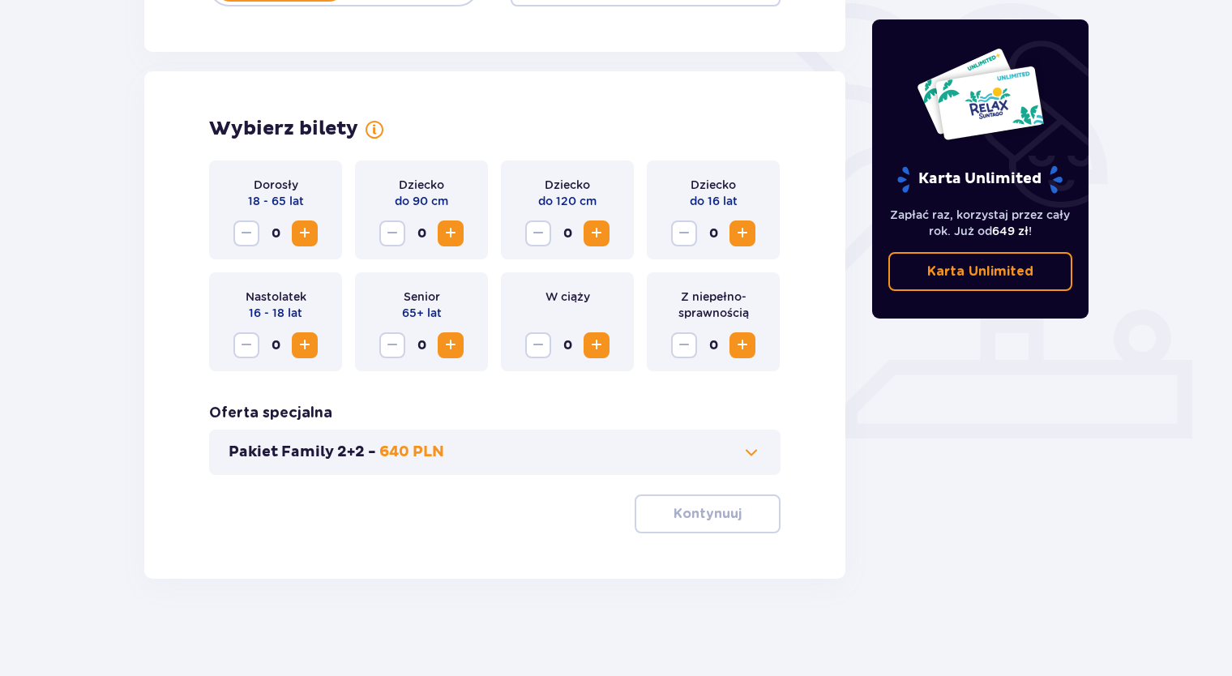
click at [293, 229] on button "Zwiększ" at bounding box center [305, 234] width 26 height 26
click at [305, 342] on span "Zwiększ" at bounding box center [304, 345] width 19 height 19
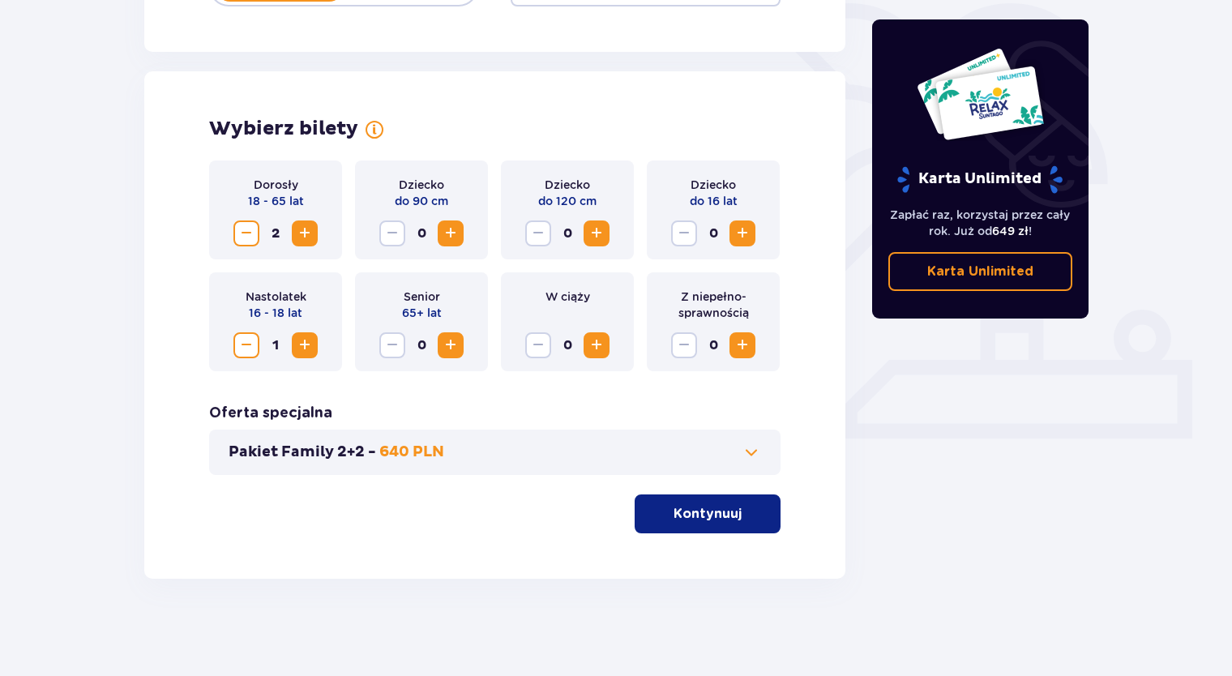
click at [602, 233] on span "Zwiększ" at bounding box center [596, 233] width 19 height 19
click at [759, 242] on div "Dziecko do 16 lat 0" at bounding box center [713, 210] width 133 height 99
click at [743, 240] on span "Zwiększ" at bounding box center [742, 233] width 19 height 19
click at [700, 511] on p "Kontynuuj" at bounding box center [708, 514] width 68 height 18
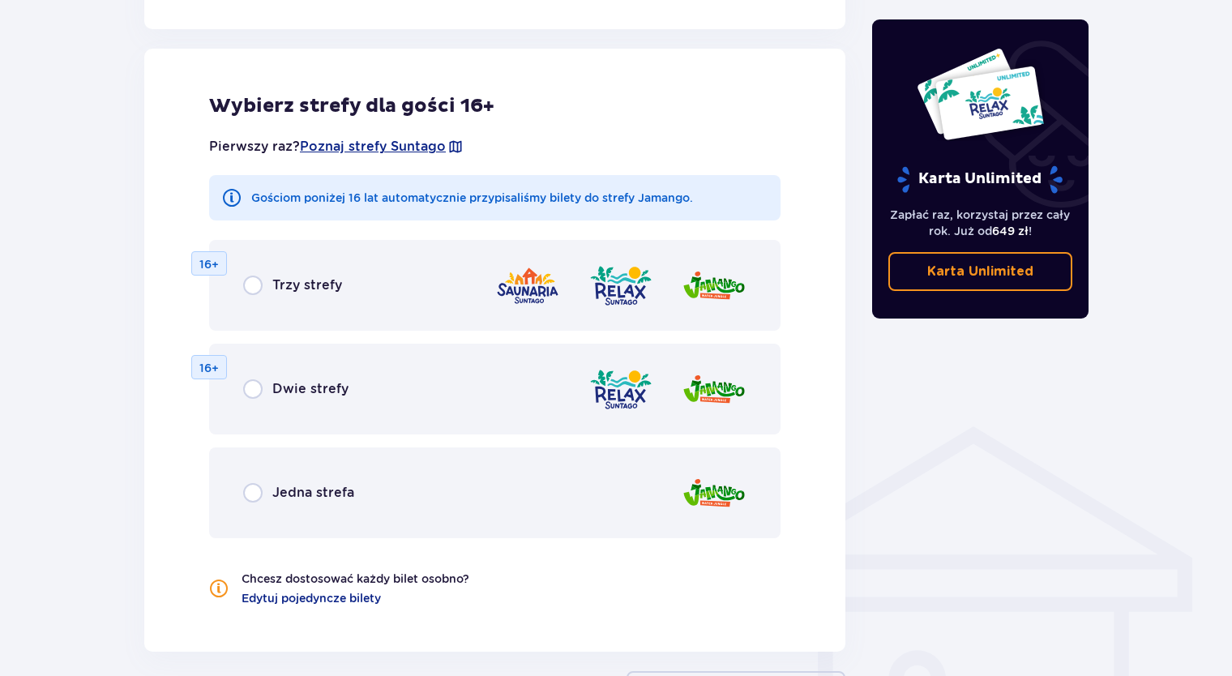
scroll to position [900, 0]
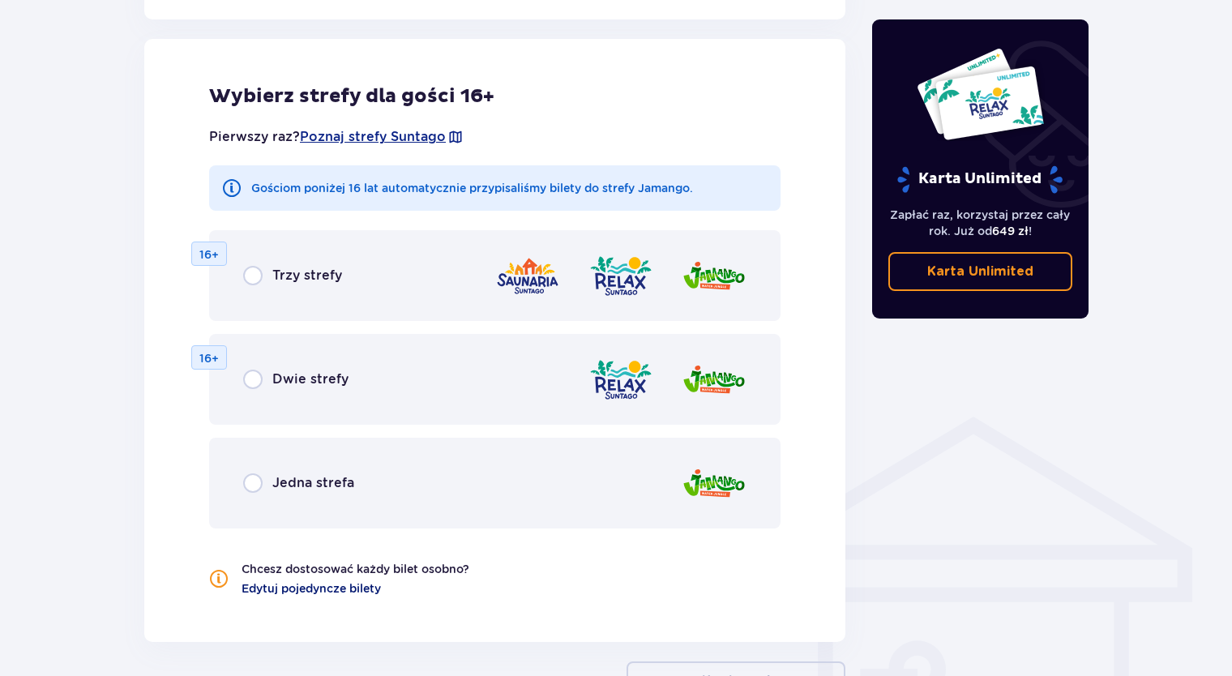
click at [344, 594] on span "Edytuj pojedyncze bilety" at bounding box center [311, 588] width 139 height 16
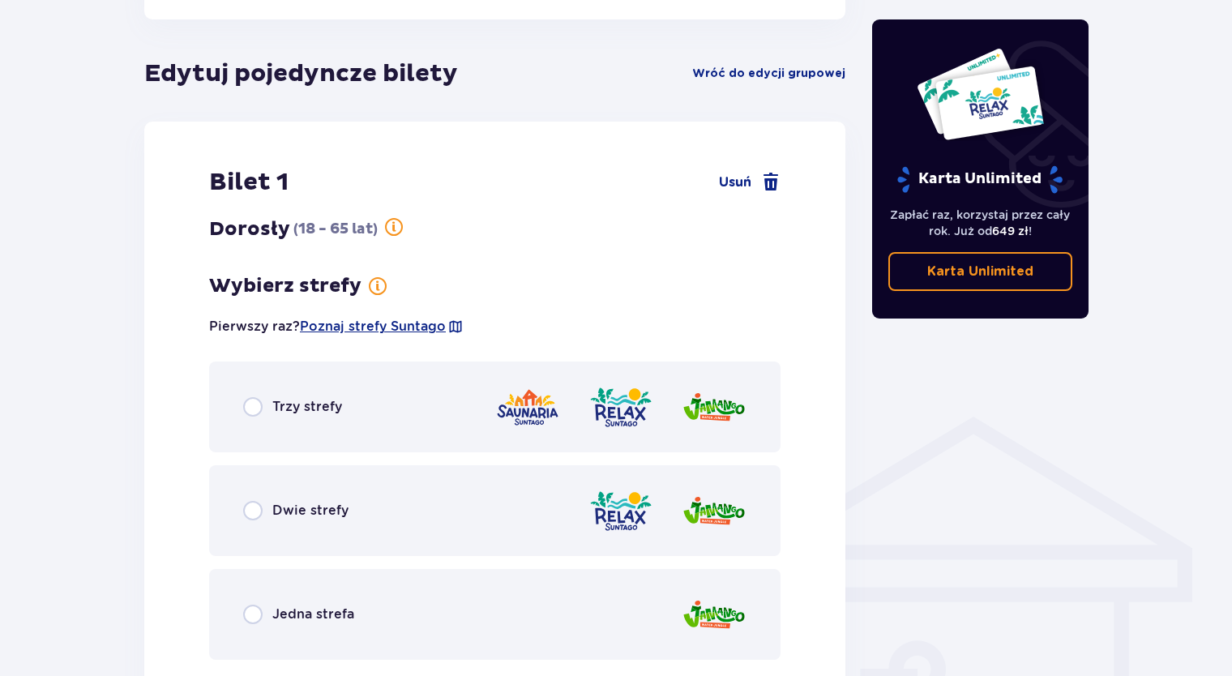
click at [256, 402] on input "radio" at bounding box center [252, 406] width 19 height 19
radio input "true"
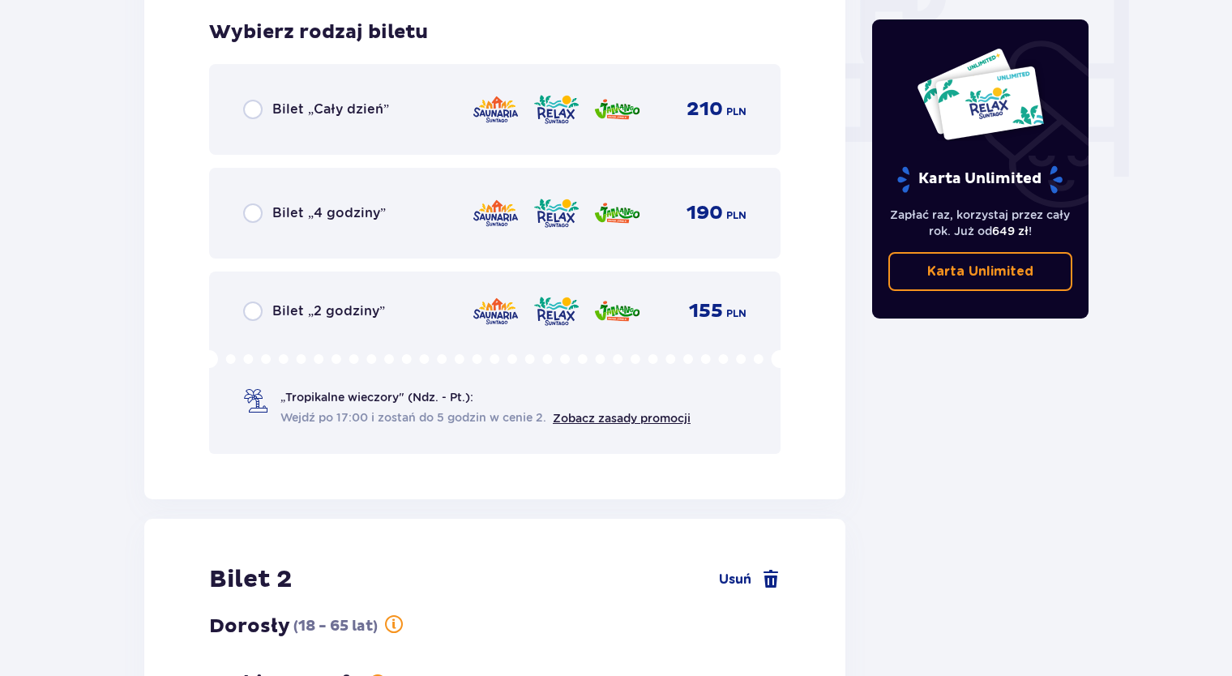
scroll to position [1573, 0]
click at [288, 109] on span "Bilet „Cały dzień”" at bounding box center [330, 109] width 117 height 18
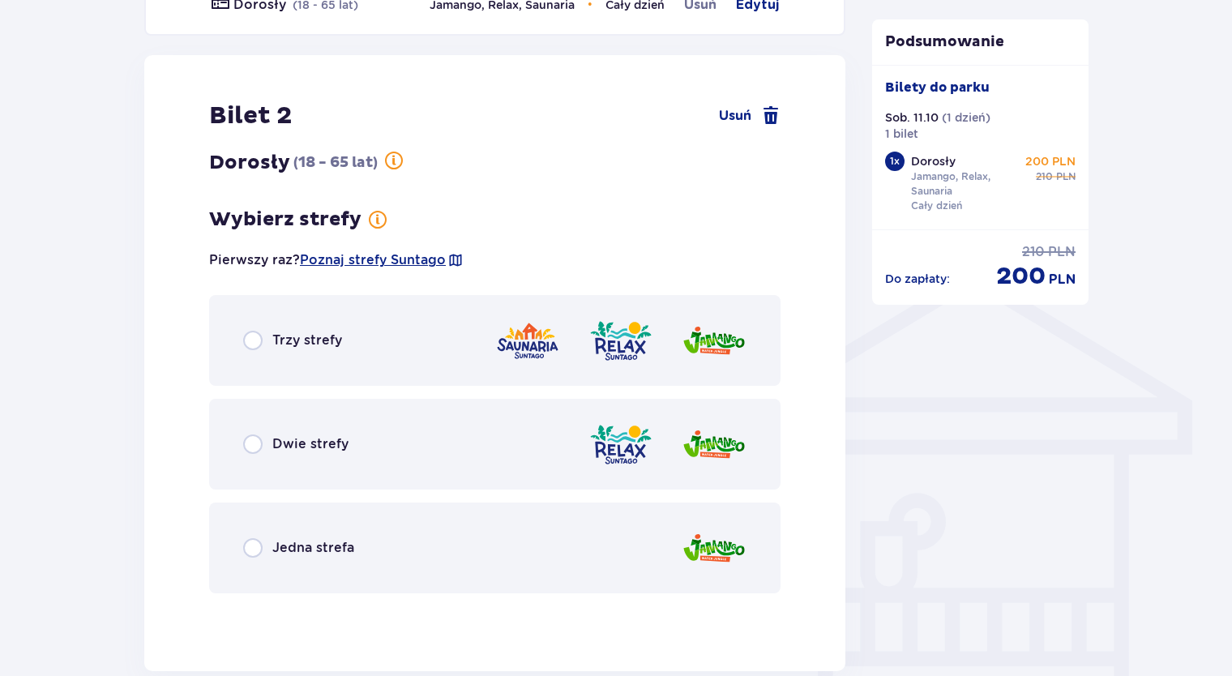
scroll to position [1083, 0]
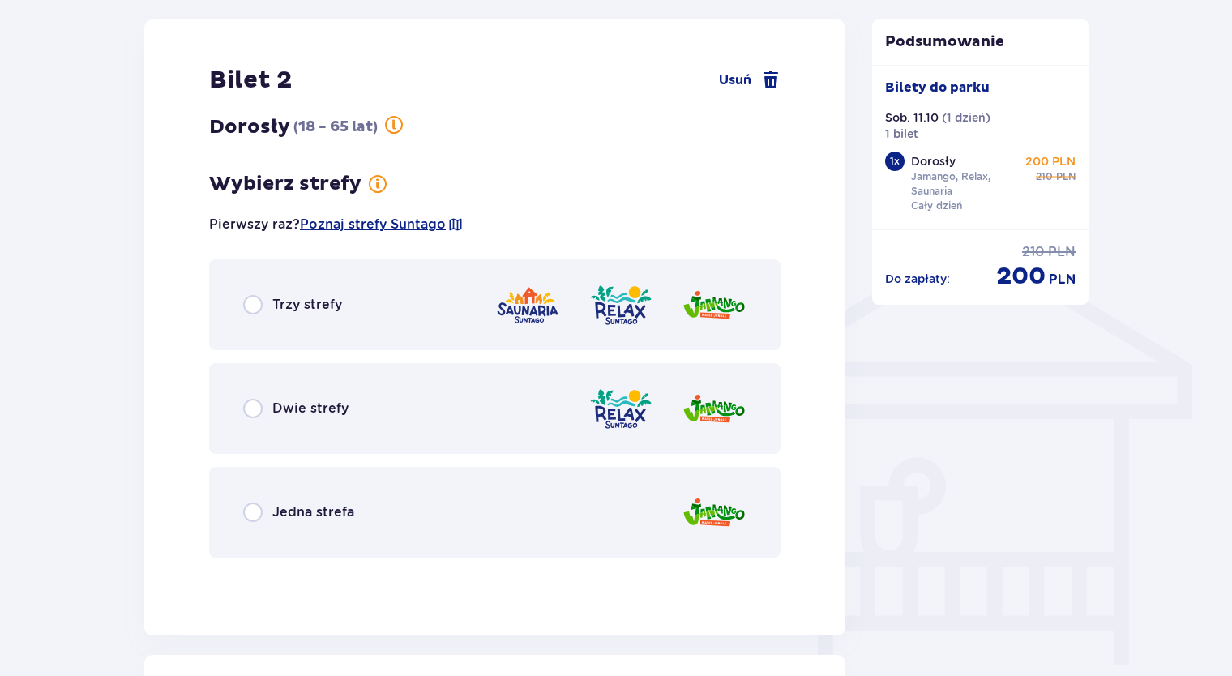
click at [256, 410] on input "radio" at bounding box center [252, 408] width 19 height 19
radio input "true"
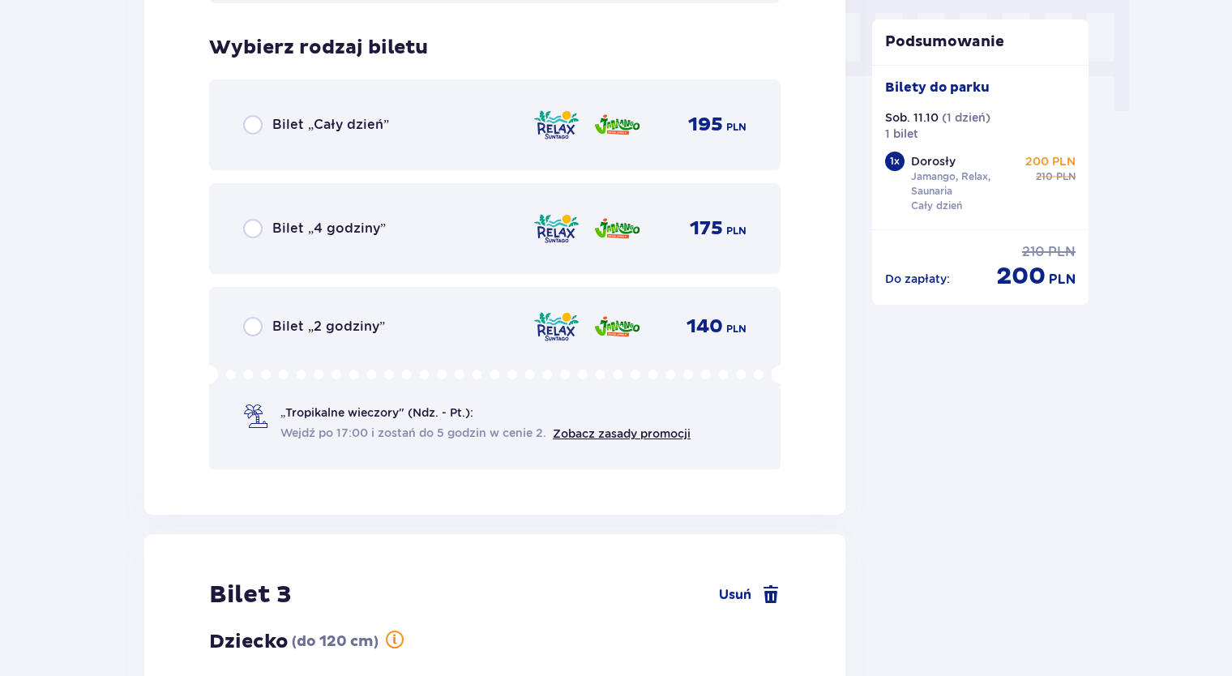
scroll to position [1653, 0]
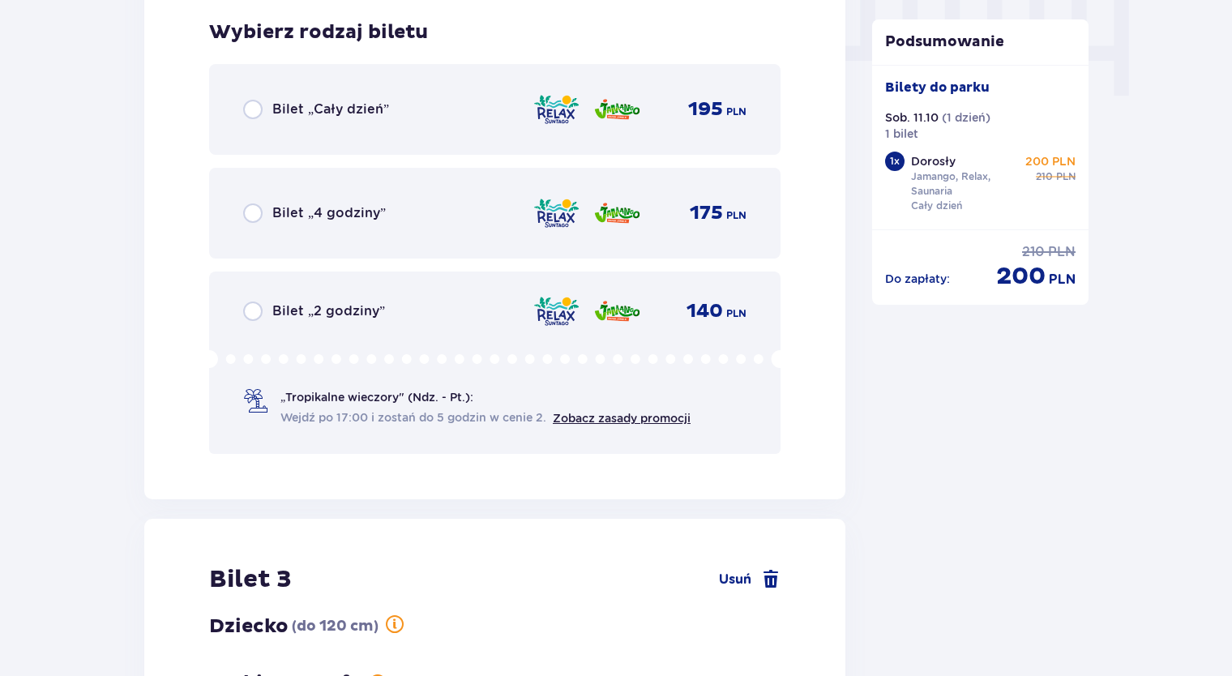
click at [251, 101] on input "radio" at bounding box center [252, 109] width 19 height 19
radio input "true"
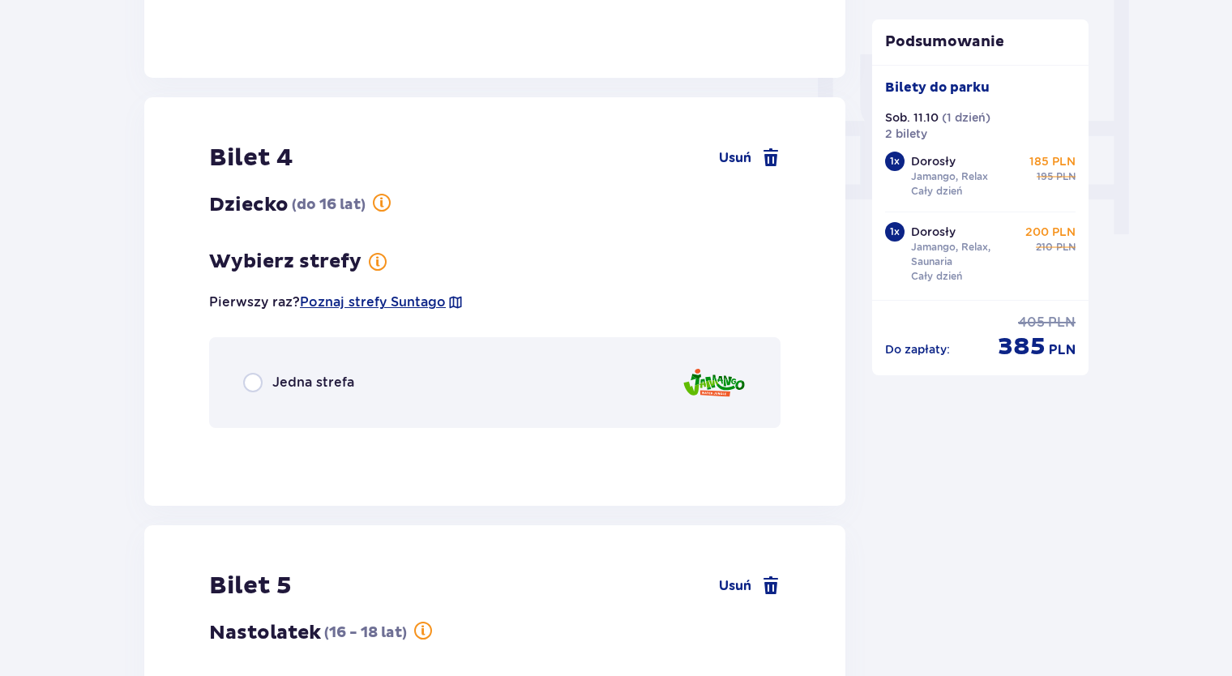
scroll to position [1488, 0]
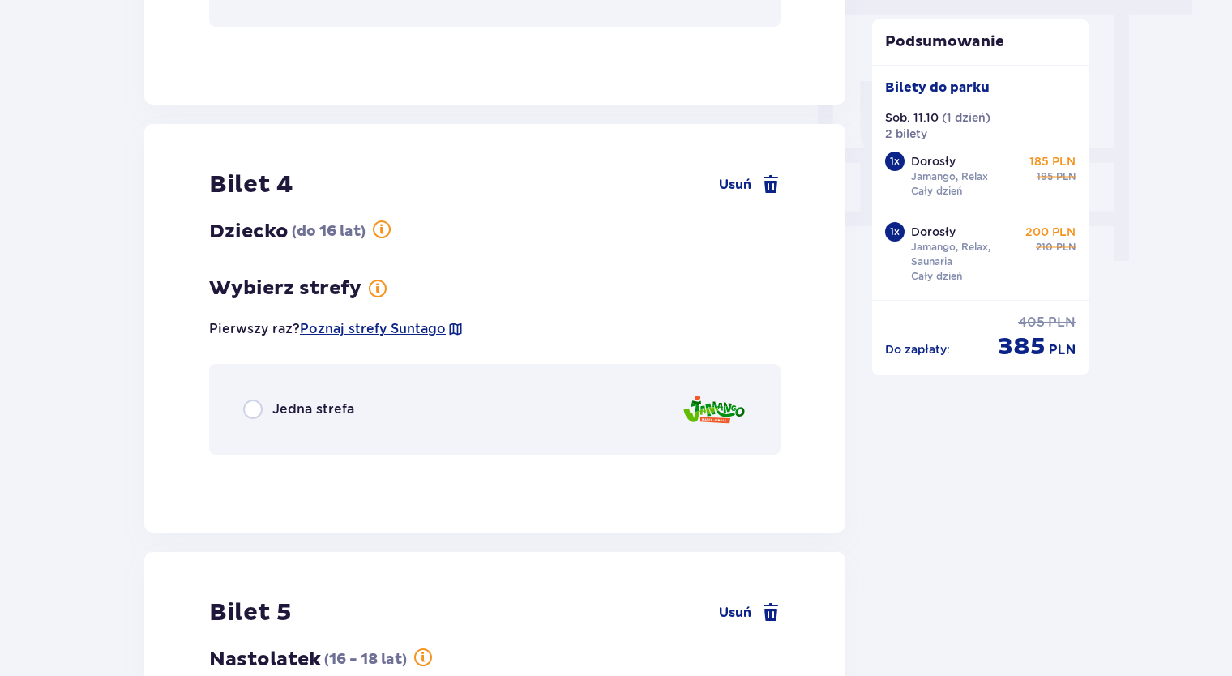
click at [255, 409] on input "radio" at bounding box center [252, 409] width 19 height 19
radio input "true"
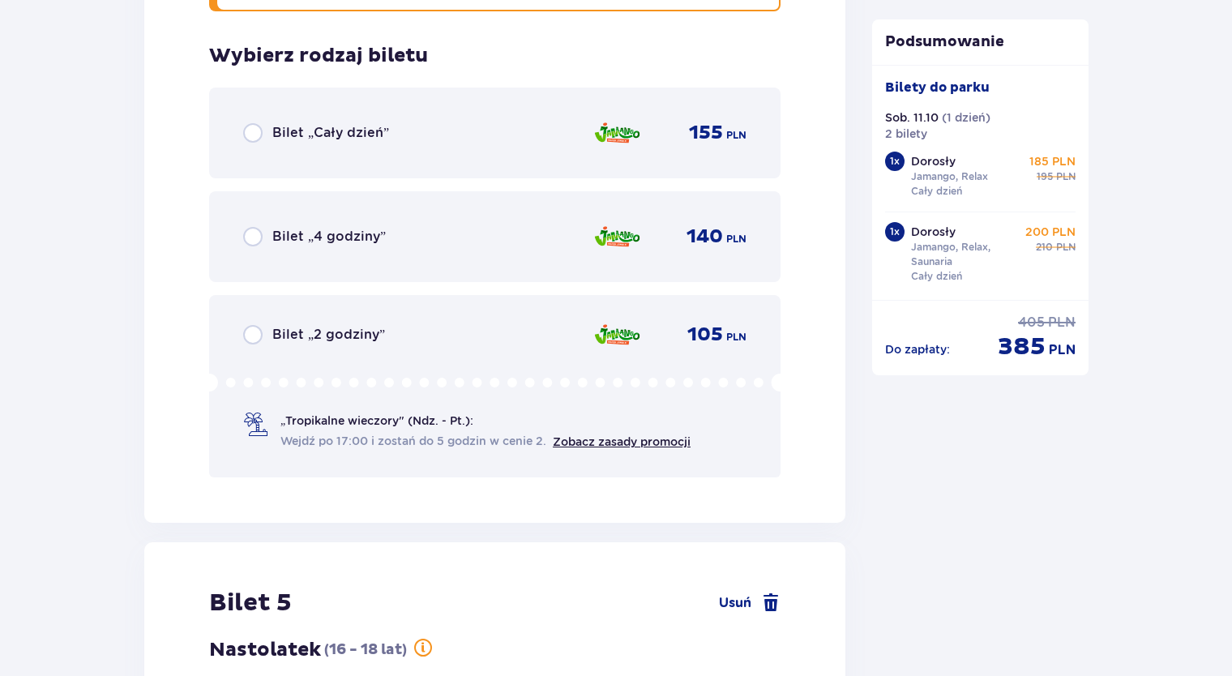
scroll to position [1954, 0]
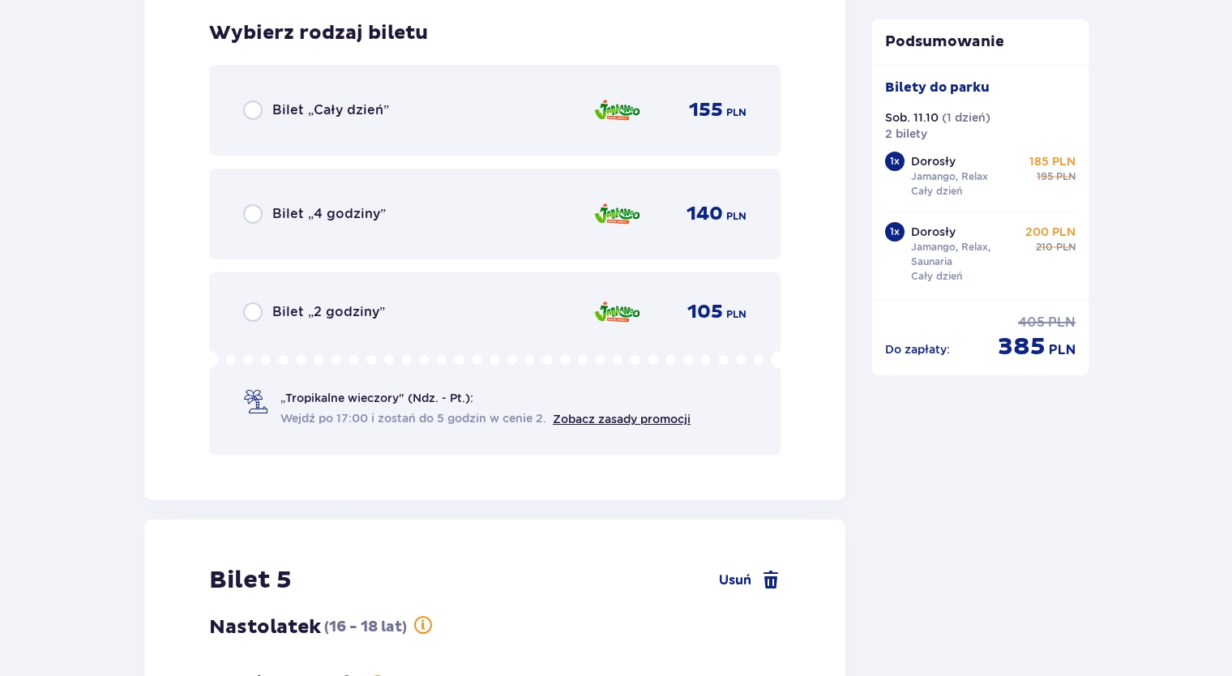
click at [251, 105] on input "radio" at bounding box center [252, 110] width 19 height 19
radio input "true"
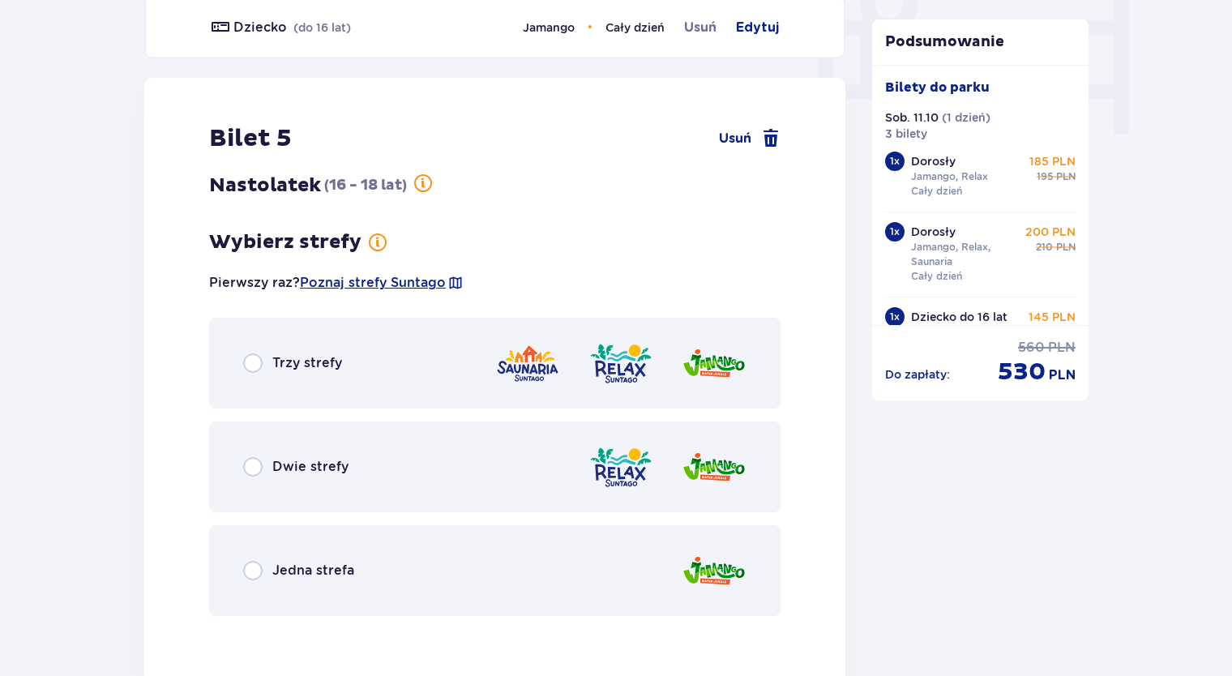
scroll to position [1591, 0]
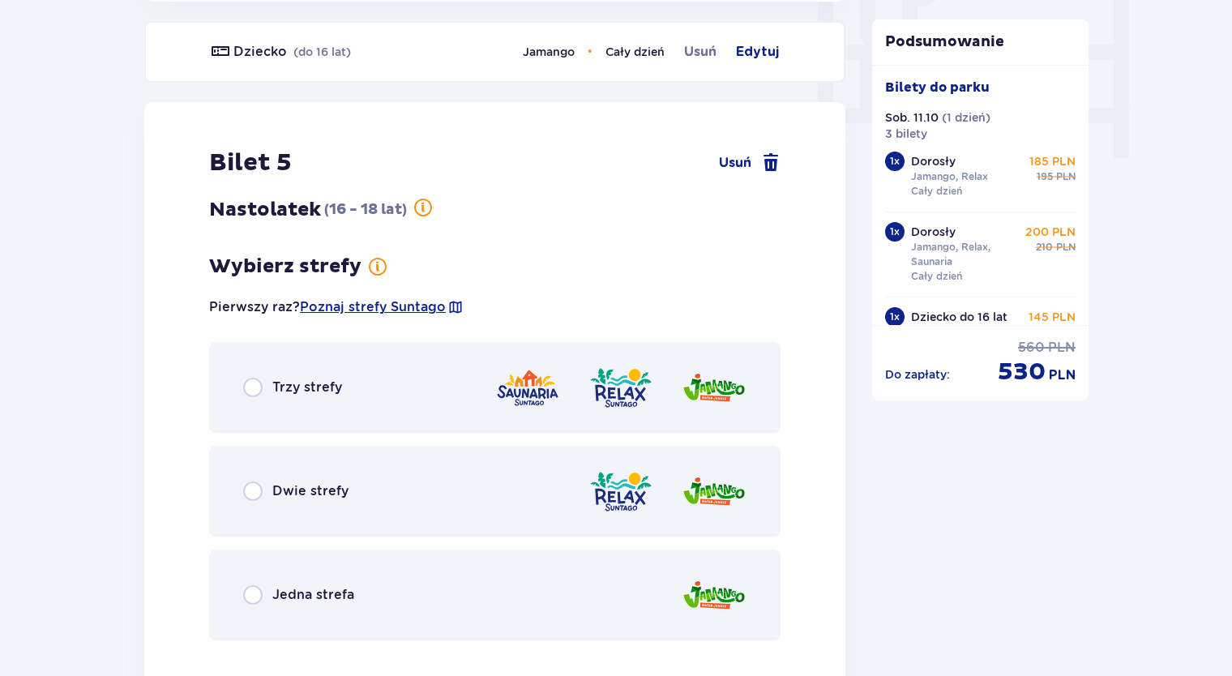
click at [258, 484] on input "radio" at bounding box center [252, 491] width 19 height 19
radio input "true"
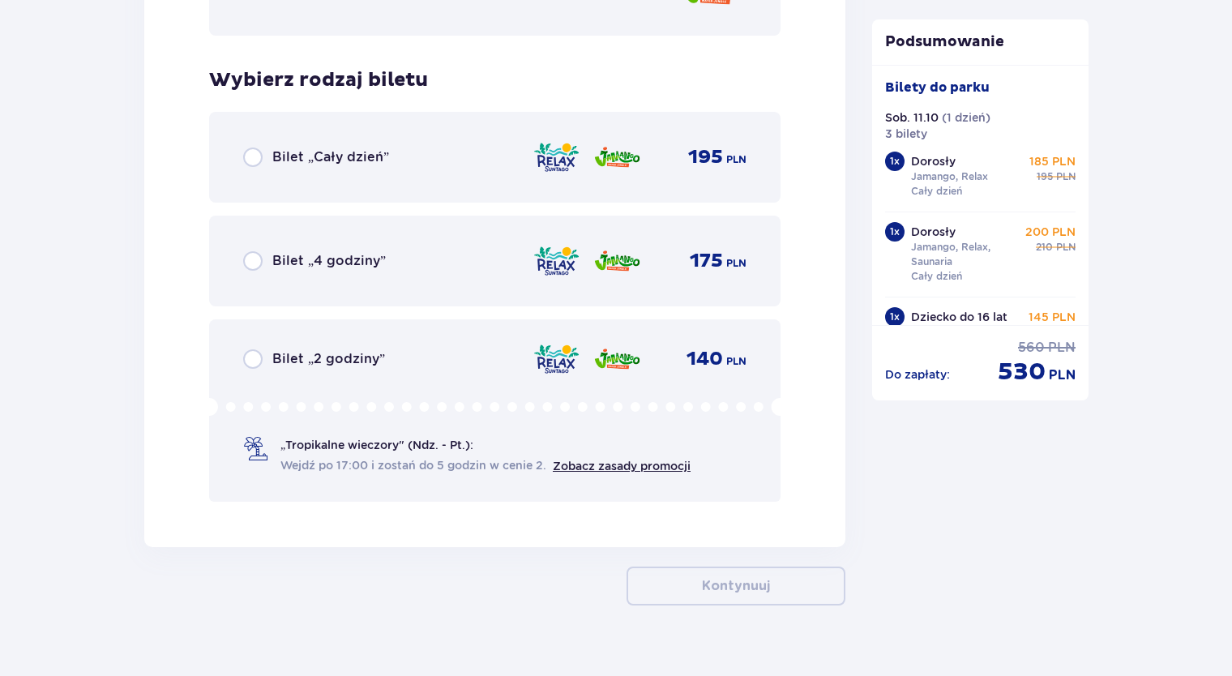
scroll to position [2219, 0]
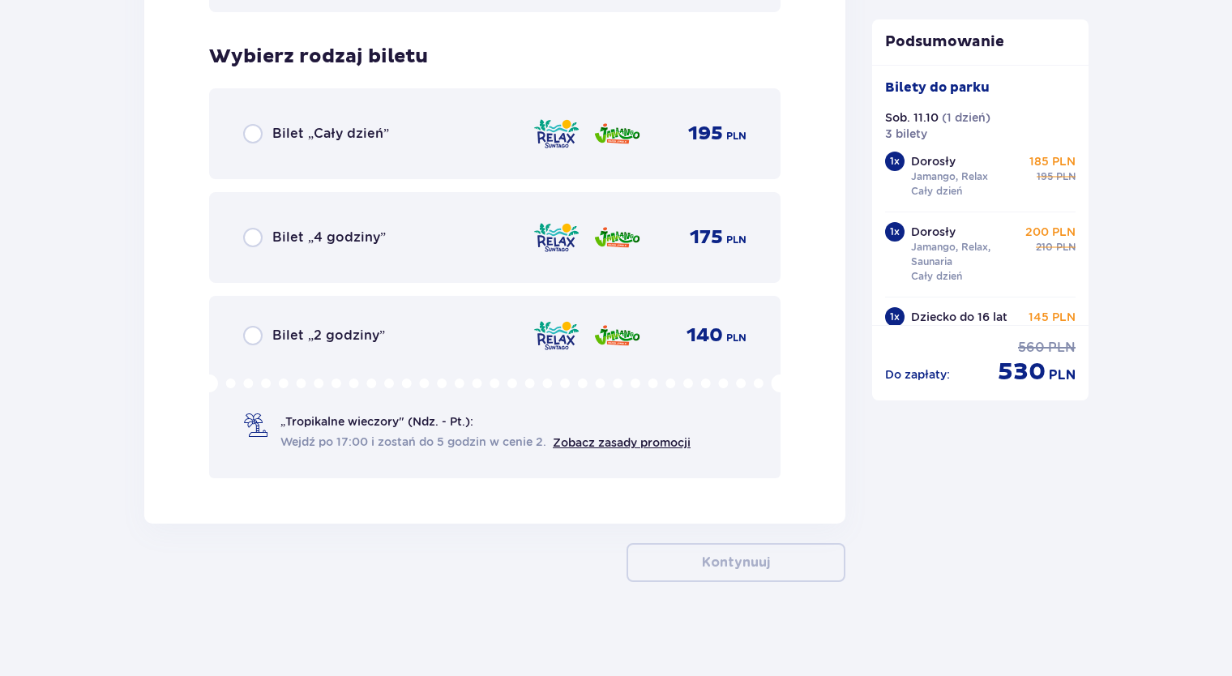
click at [256, 134] on input "radio" at bounding box center [252, 133] width 19 height 19
radio input "true"
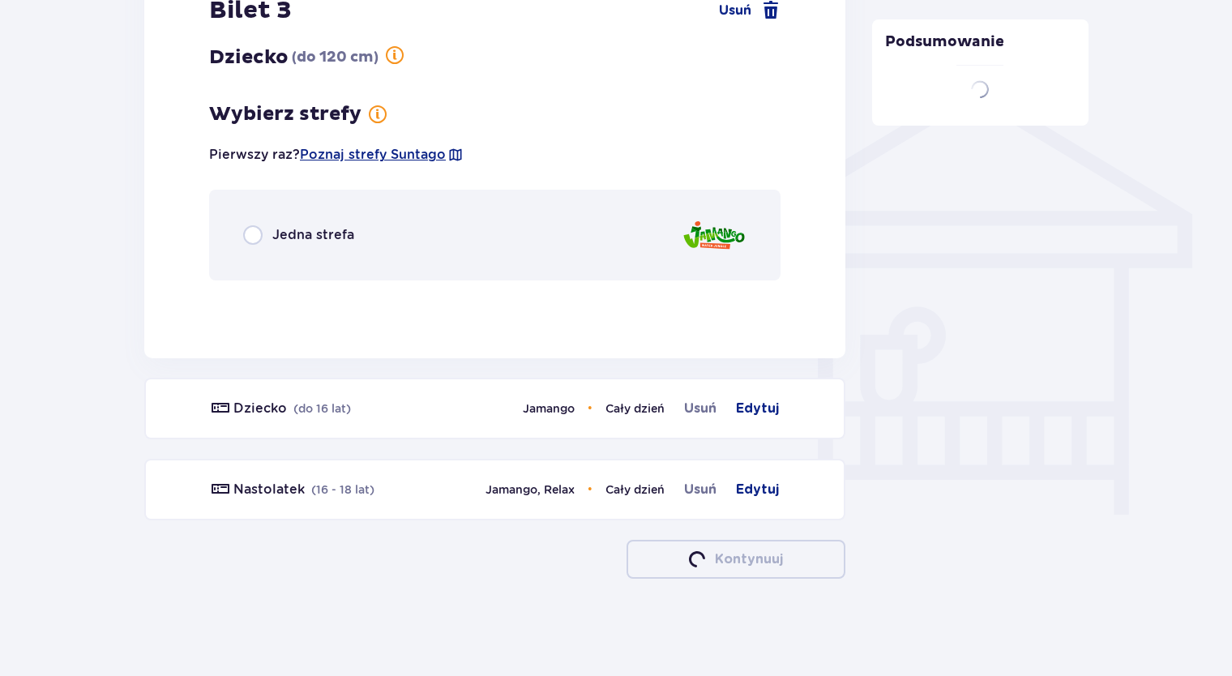
scroll to position [1231, 0]
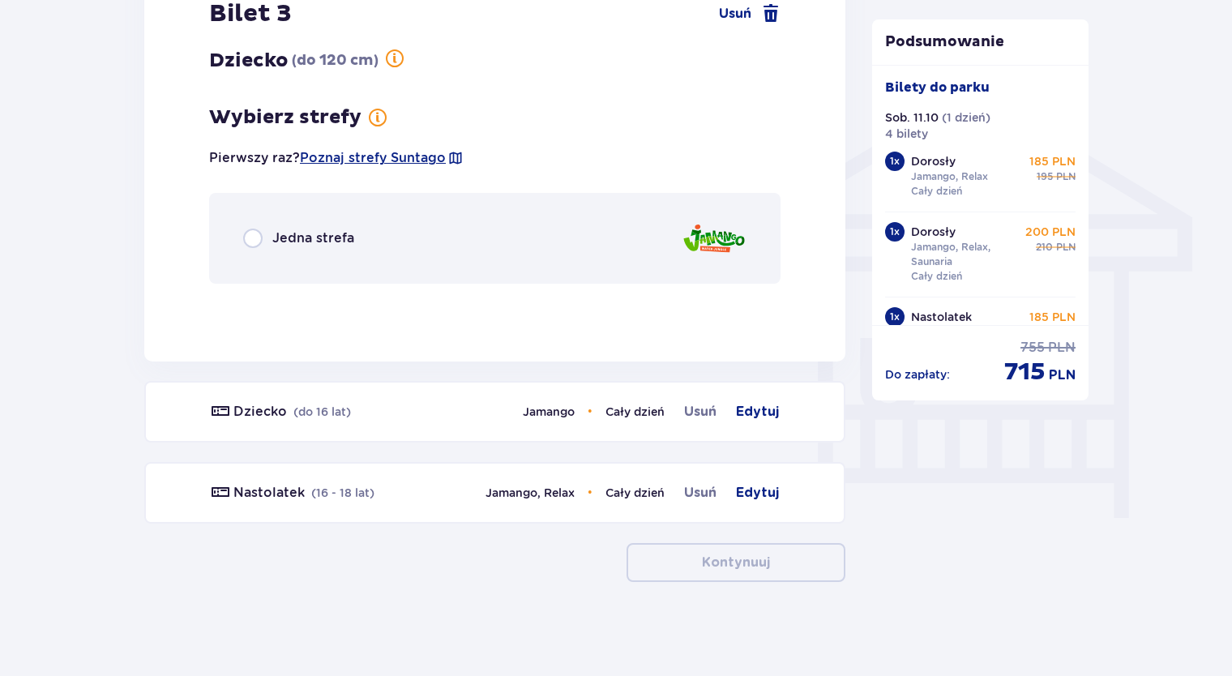
click at [238, 237] on div "Jedna strefa" at bounding box center [495, 238] width 572 height 91
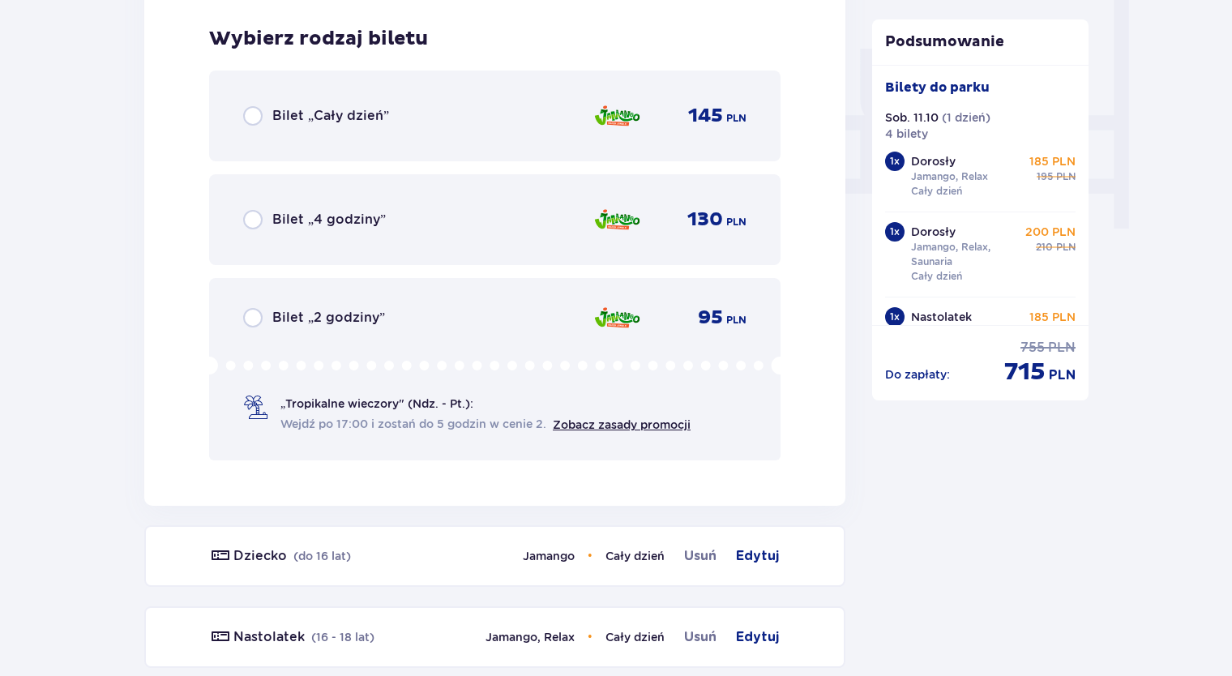
scroll to position [1526, 0]
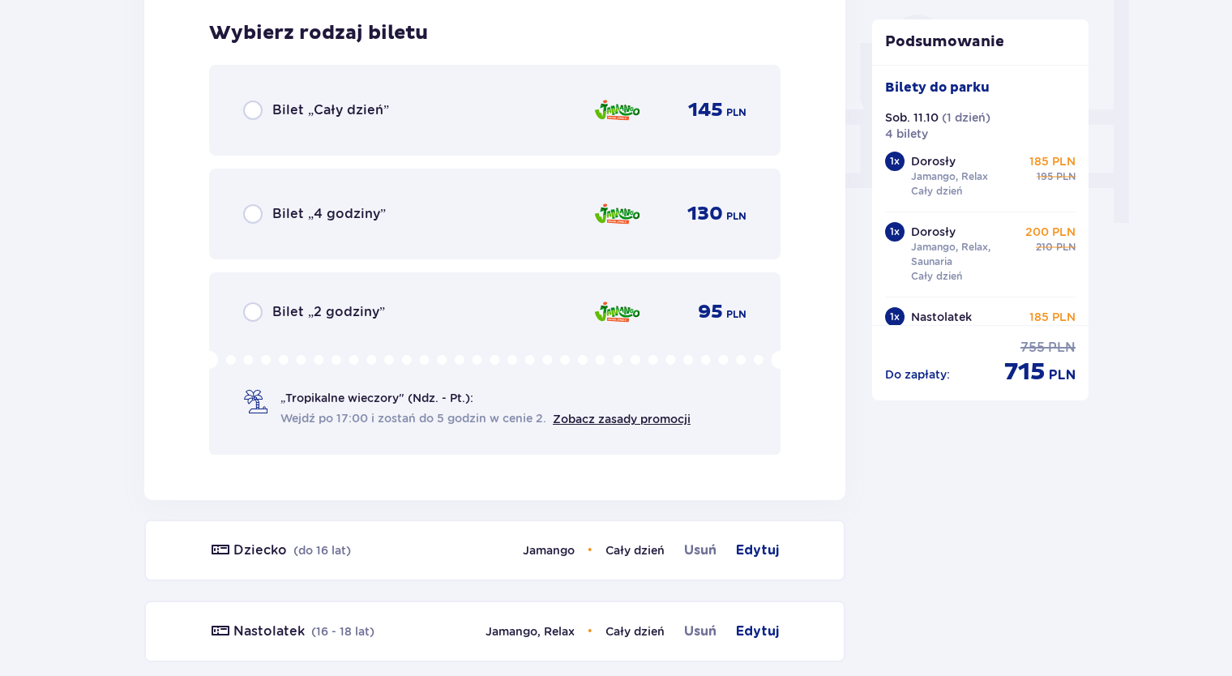
click at [286, 112] on span "Bilet „Cały dzień”" at bounding box center [330, 110] width 117 height 18
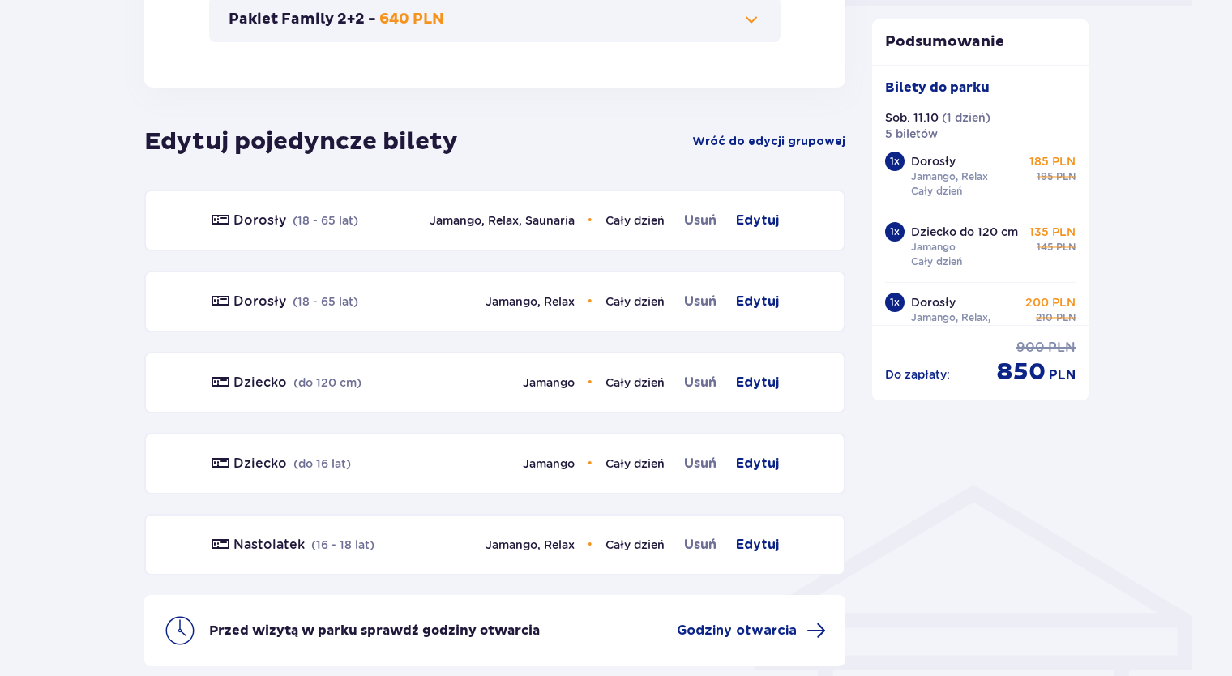
scroll to position [812, 0]
